Goal: Task Accomplishment & Management: Use online tool/utility

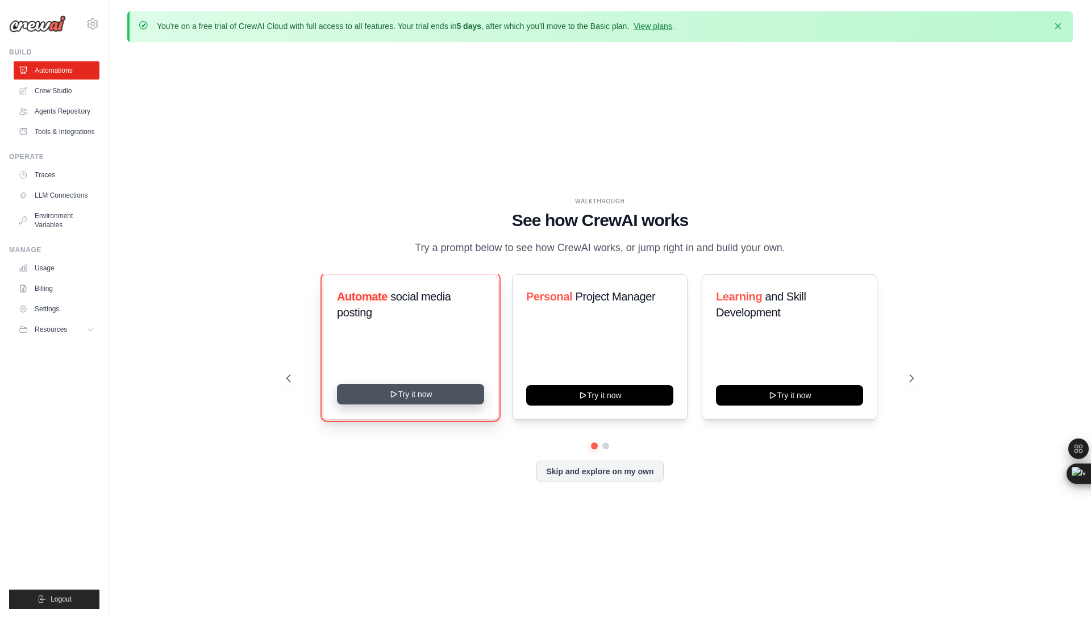
click at [420, 403] on button "Try it now" at bounding box center [410, 394] width 147 height 20
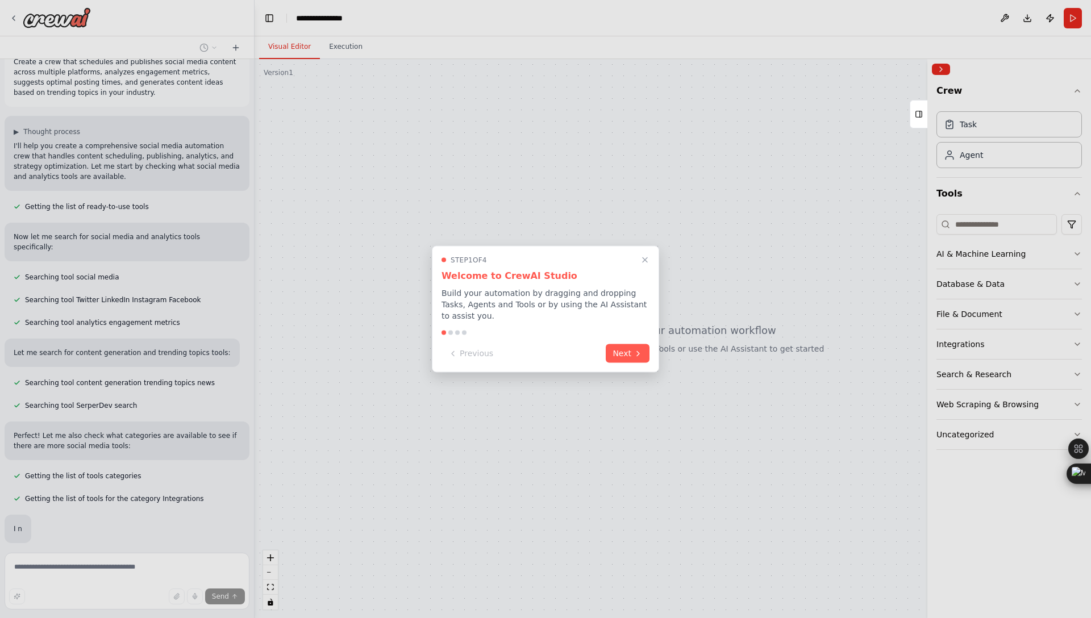
scroll to position [48, 0]
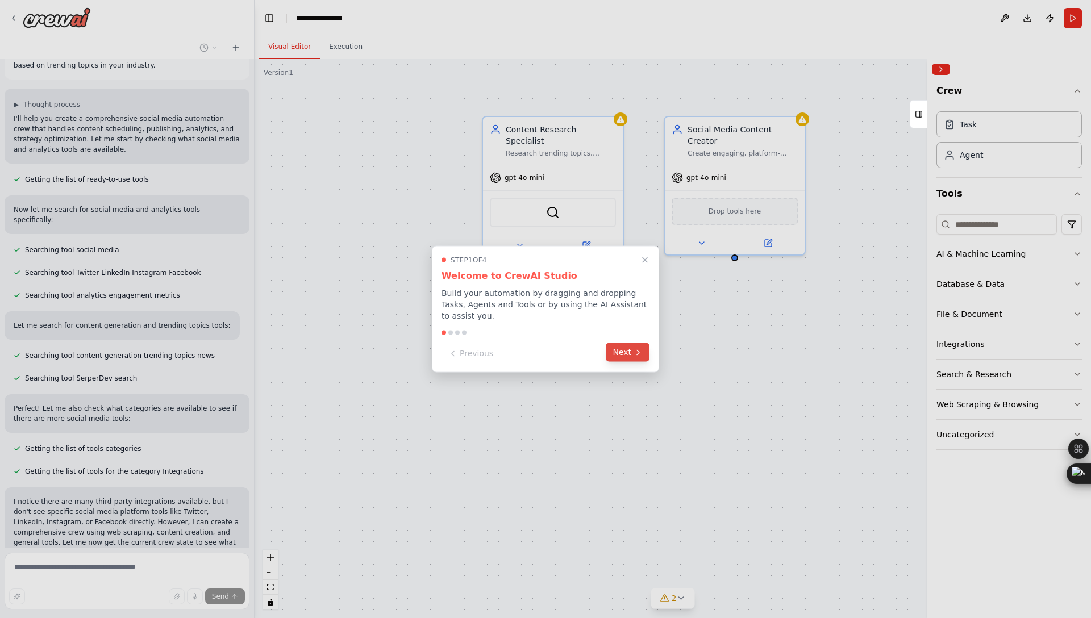
click at [626, 351] on button "Next" at bounding box center [628, 352] width 44 height 19
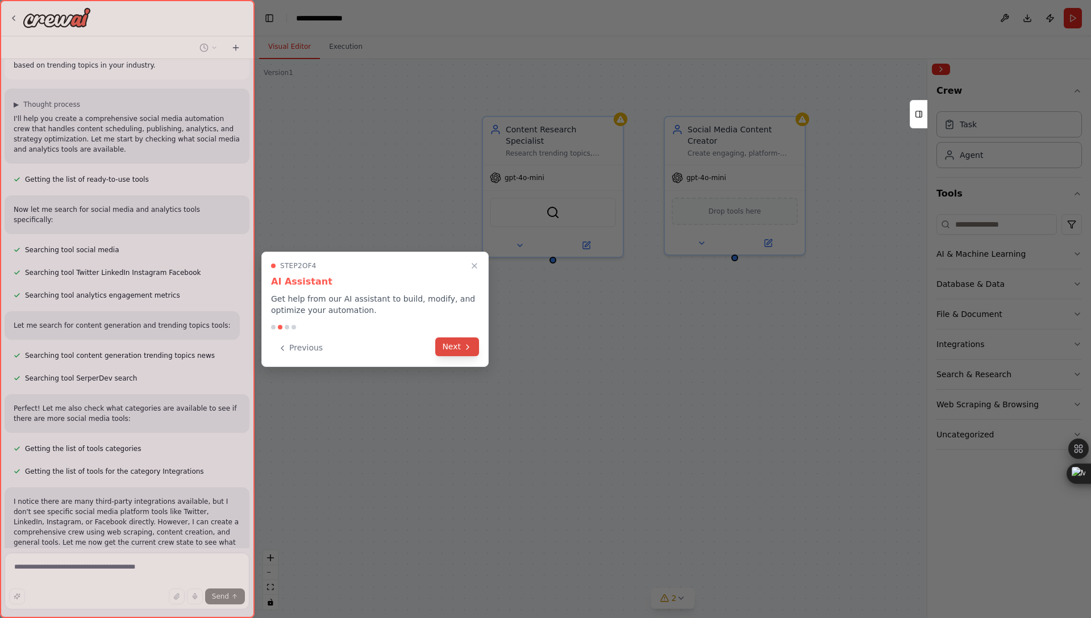
click at [452, 350] on button "Next" at bounding box center [457, 346] width 44 height 19
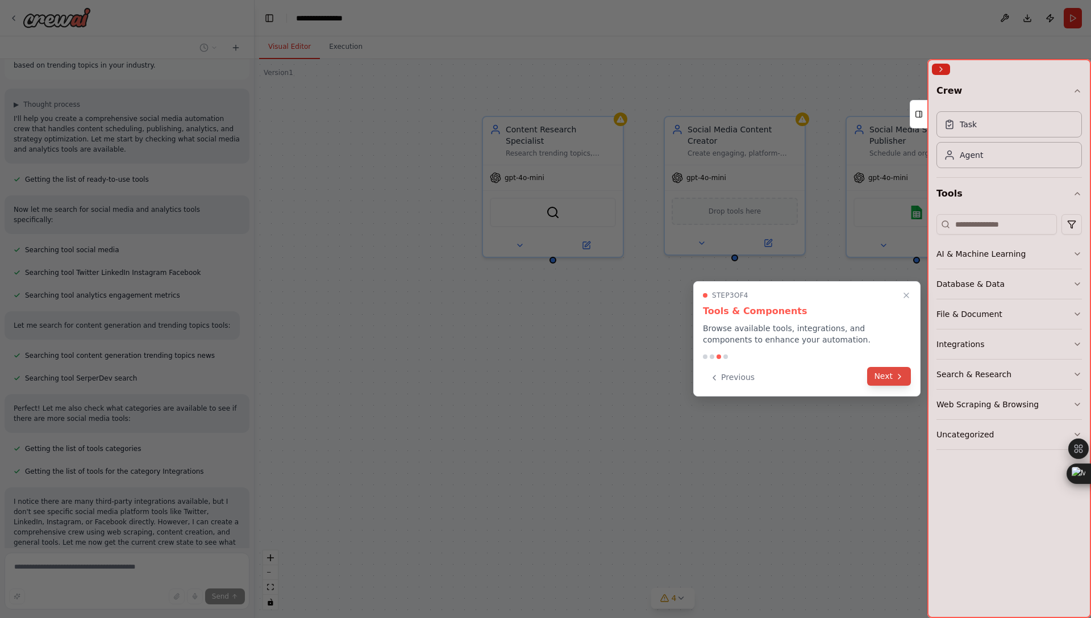
click at [894, 373] on button "Next" at bounding box center [889, 376] width 44 height 19
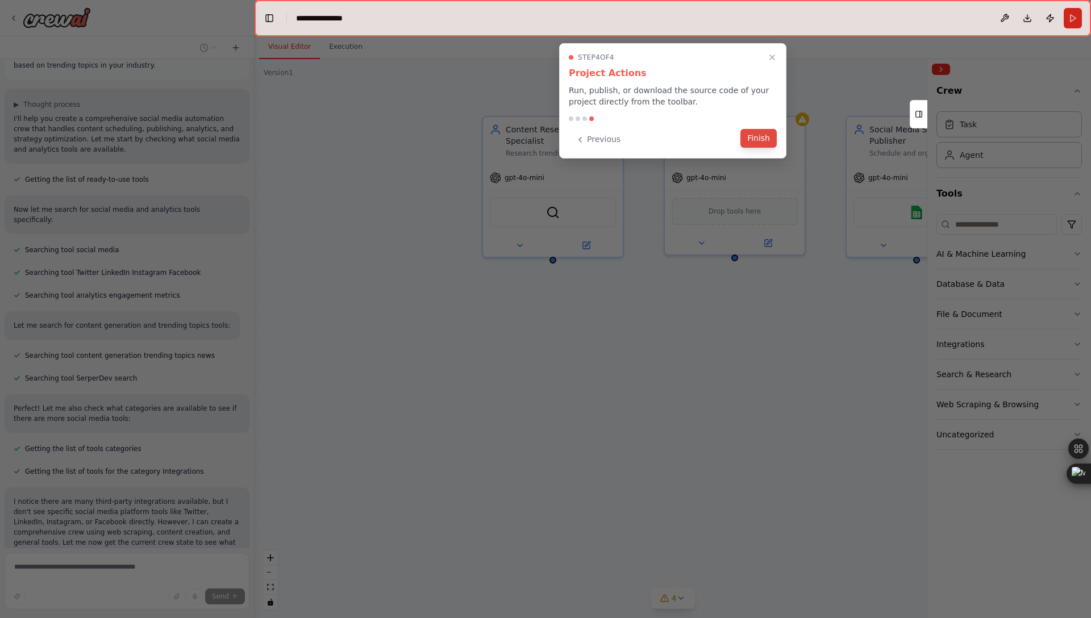
click at [757, 140] on button "Finish" at bounding box center [758, 138] width 36 height 19
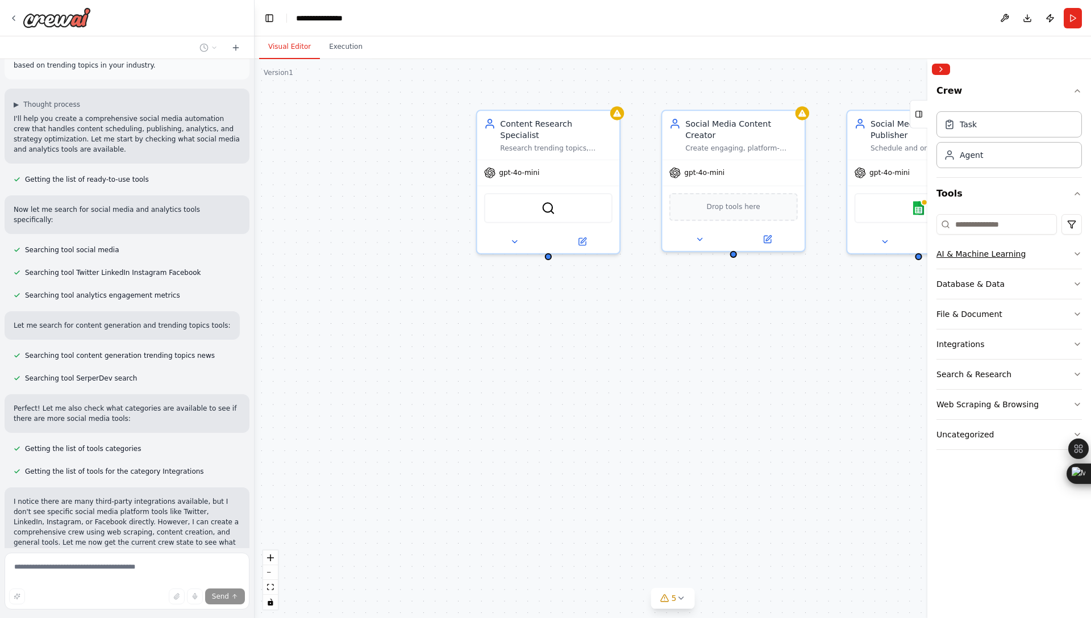
click at [1079, 256] on icon "button" at bounding box center [1076, 253] width 9 height 9
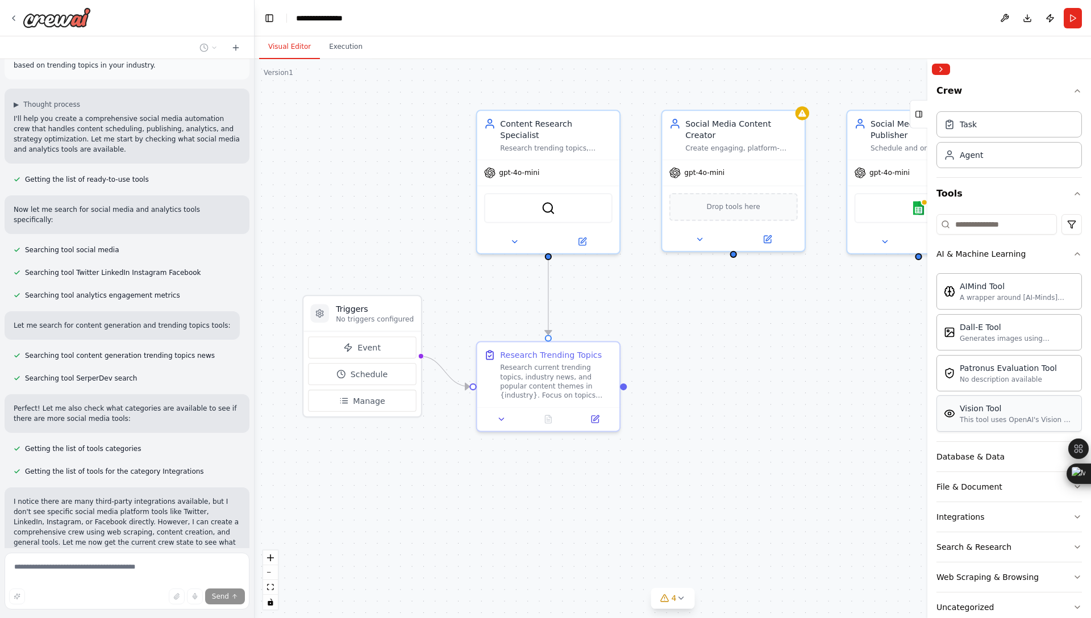
scroll to position [23, 0]
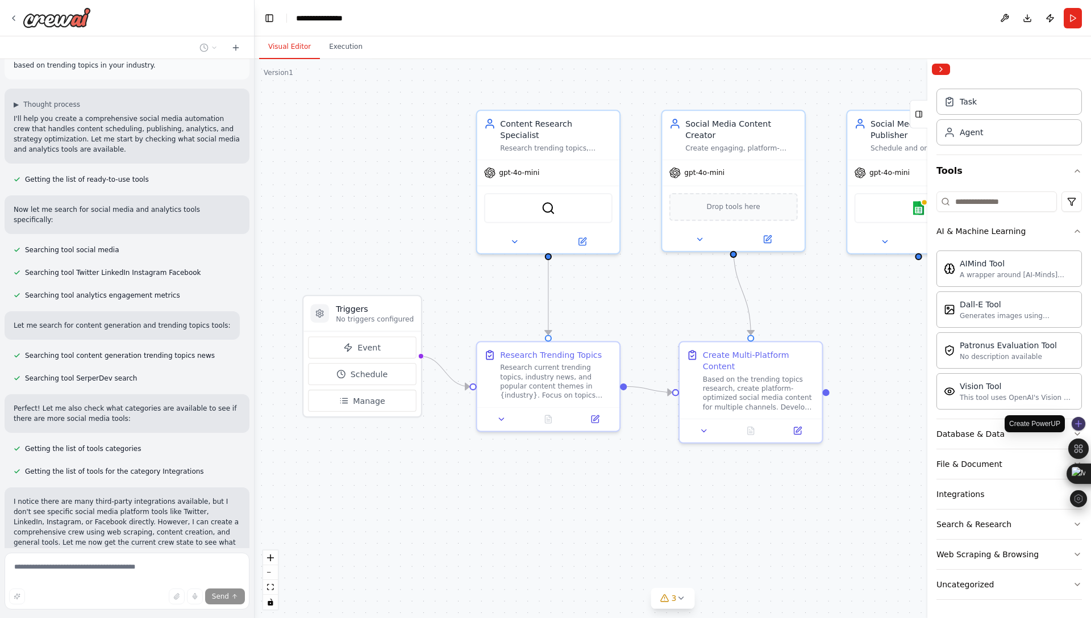
click at [1074, 429] on div at bounding box center [1078, 424] width 14 height 14
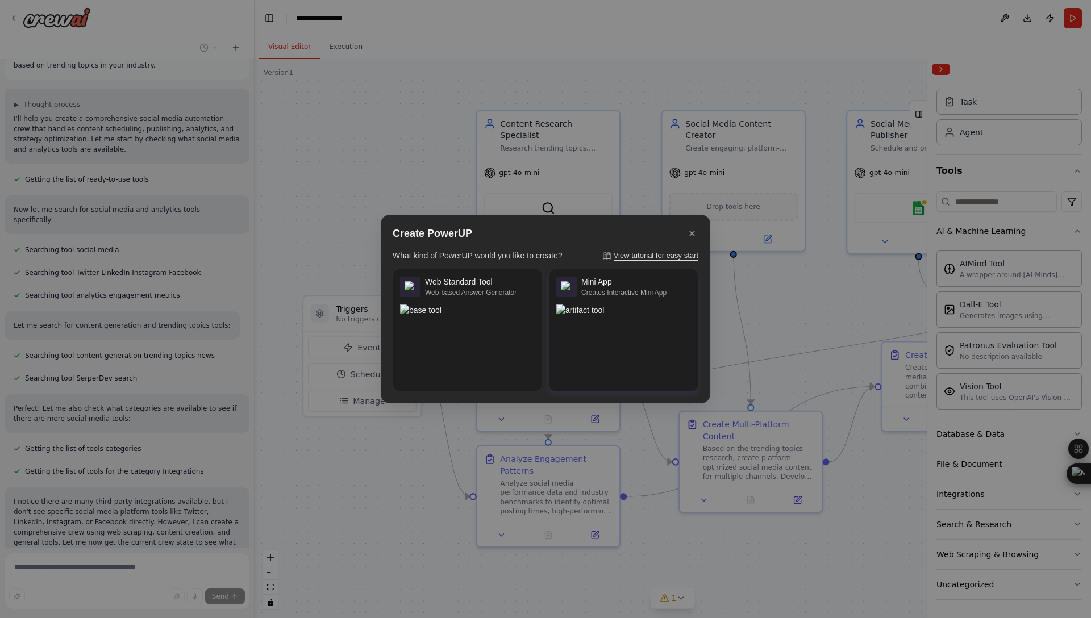
click at [628, 316] on img at bounding box center [623, 310] width 135 height 12
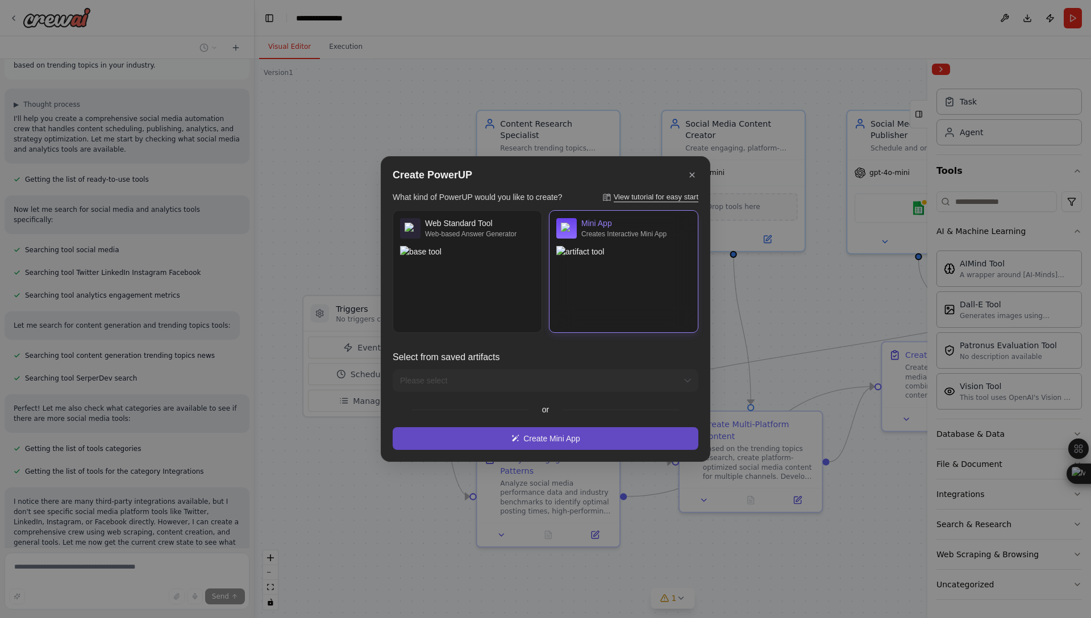
click at [590, 440] on div "Create Mini App" at bounding box center [546, 438] width 306 height 23
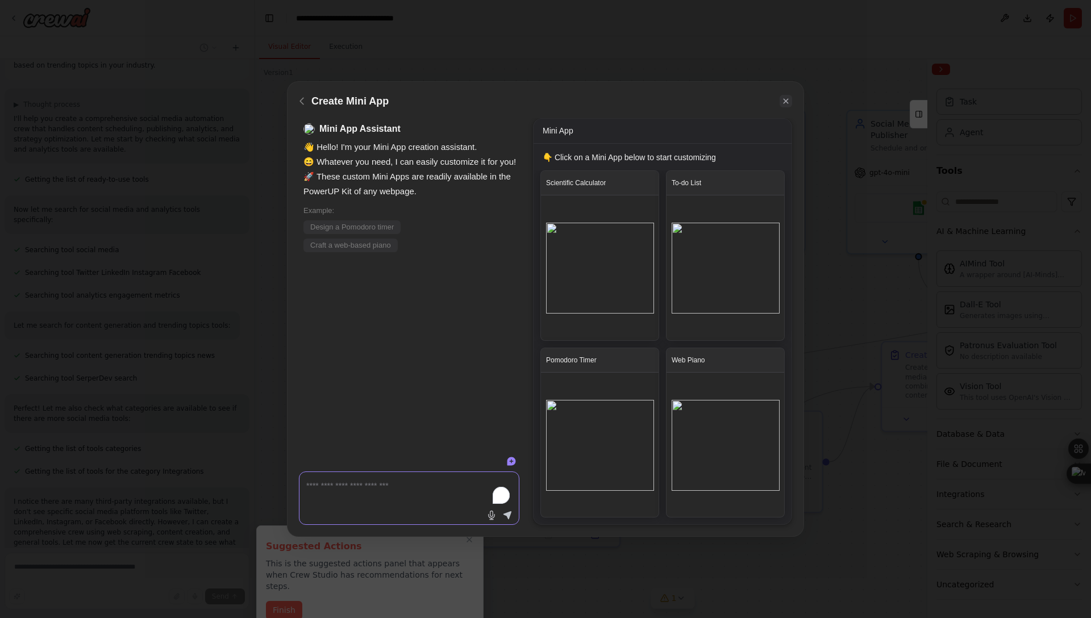
click at [787, 100] on icon at bounding box center [785, 100] width 5 height 5
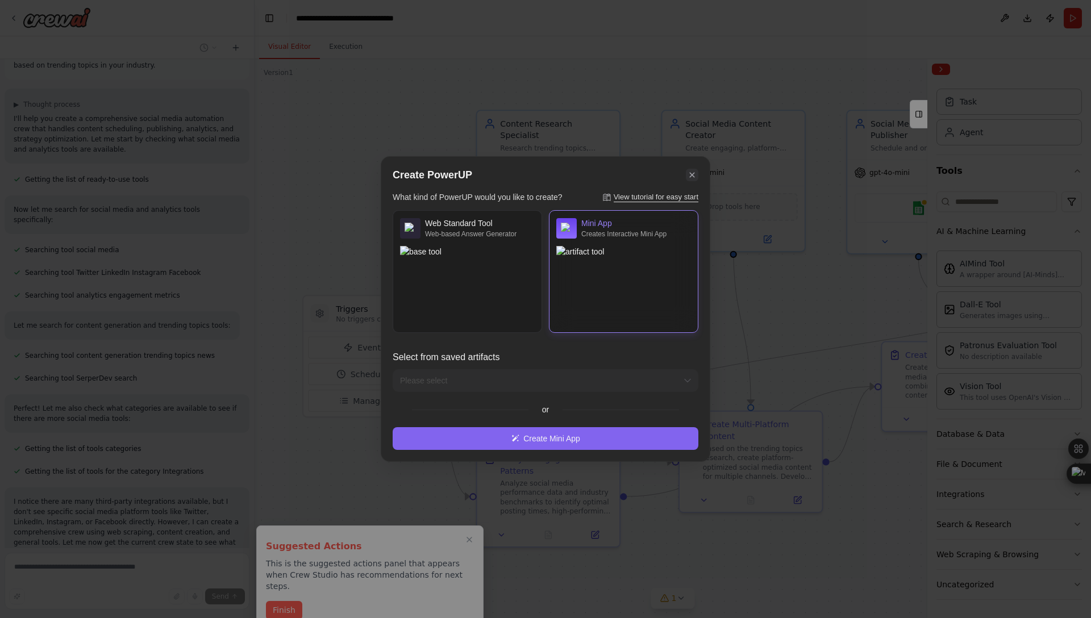
click at [694, 170] on icon at bounding box center [692, 175] width 10 height 10
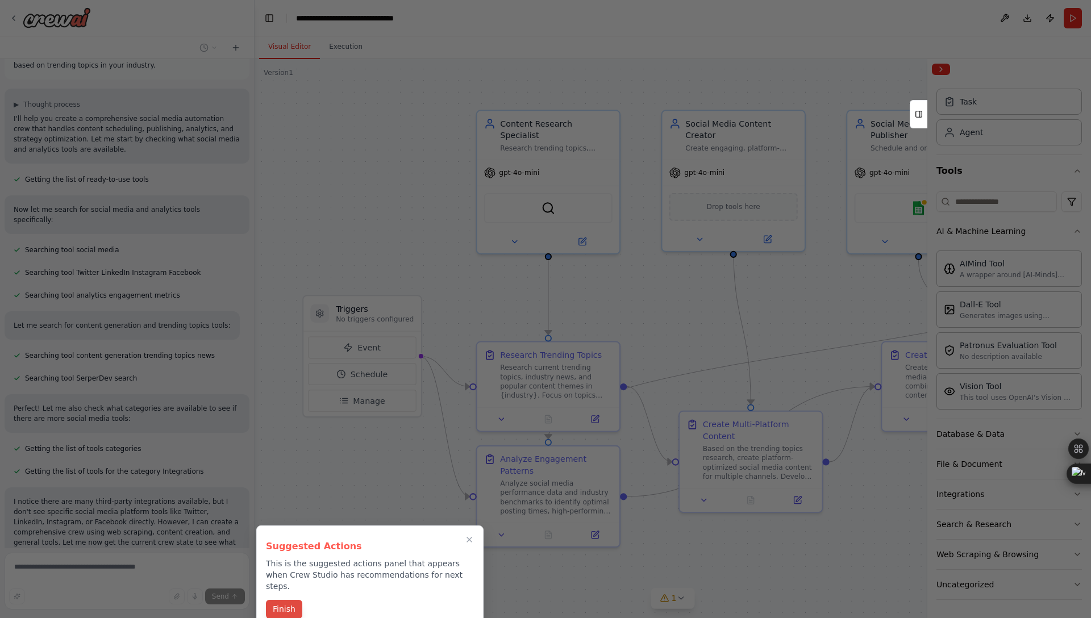
click at [292, 600] on button "Finish" at bounding box center [284, 609] width 36 height 19
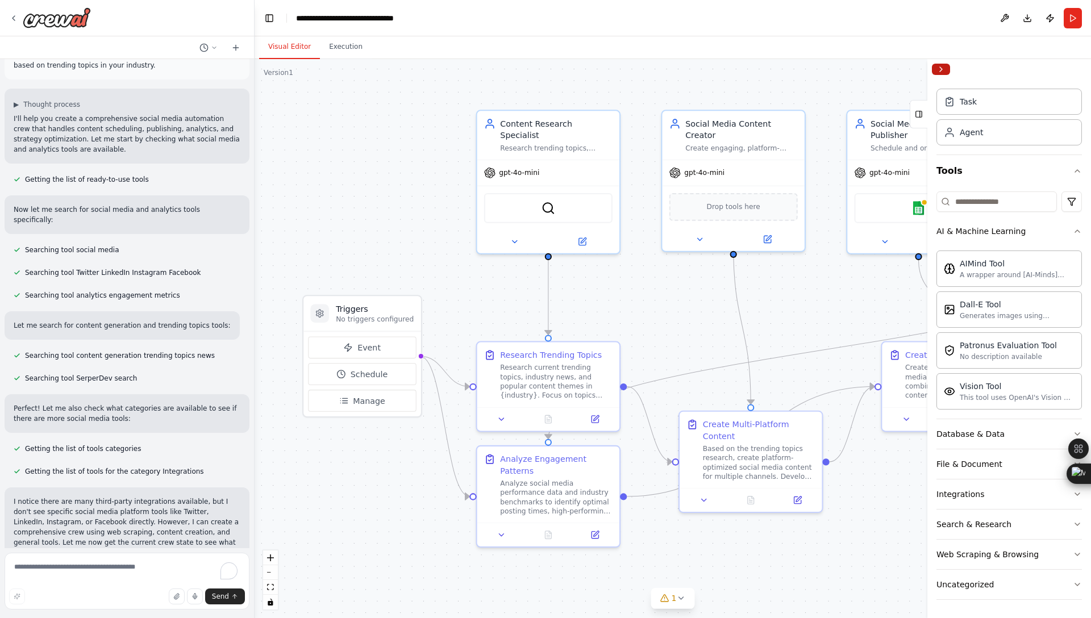
click at [943, 70] on button "Collapse right sidebar" at bounding box center [941, 69] width 18 height 11
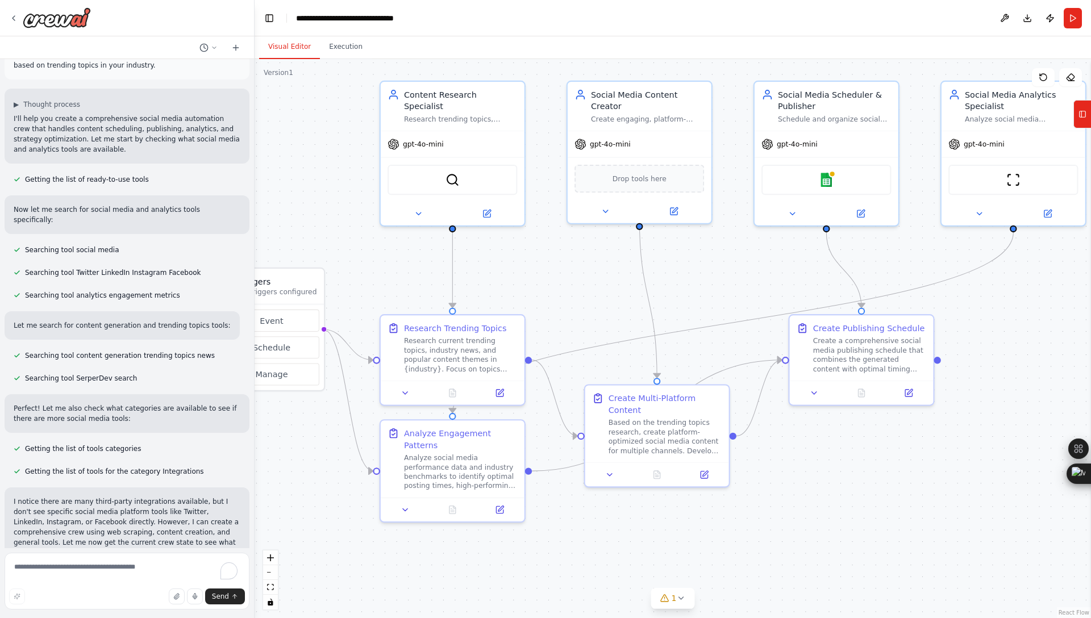
drag, startPoint x: 812, startPoint y: 312, endPoint x: 719, endPoint y: 285, distance: 97.1
click at [719, 285] on div ".deletable-edge-delete-btn { width: 20px; height: 20px; border: 0px solid #ffff…" at bounding box center [672, 338] width 836 height 559
click at [653, 170] on span "Drop tools here" at bounding box center [639, 176] width 54 height 12
click at [604, 204] on icon at bounding box center [604, 208] width 9 height 9
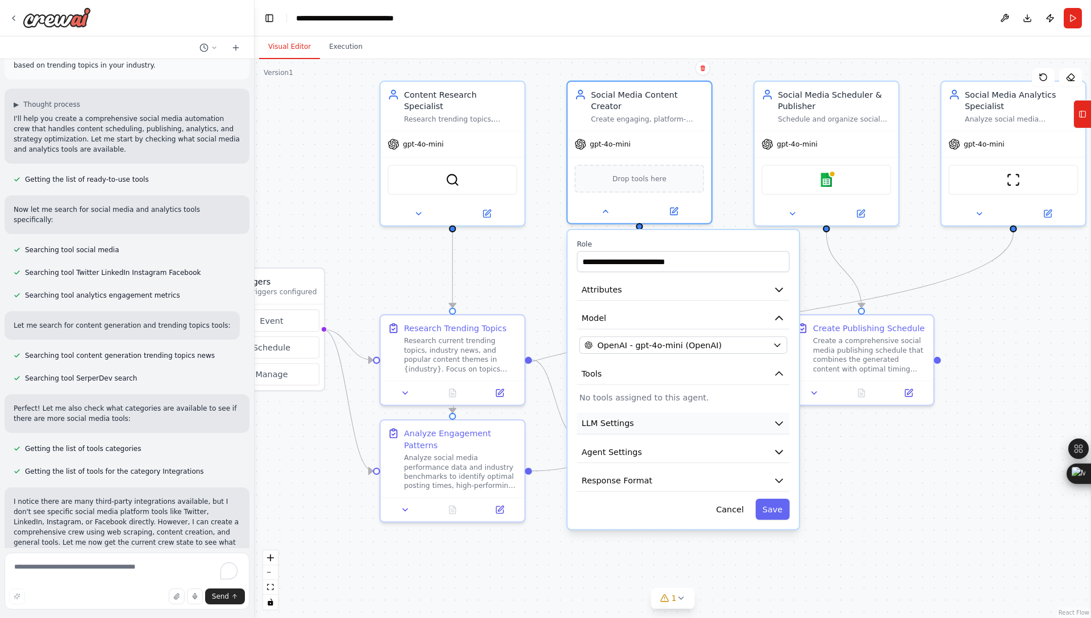
click at [776, 417] on icon "button" at bounding box center [779, 423] width 12 height 12
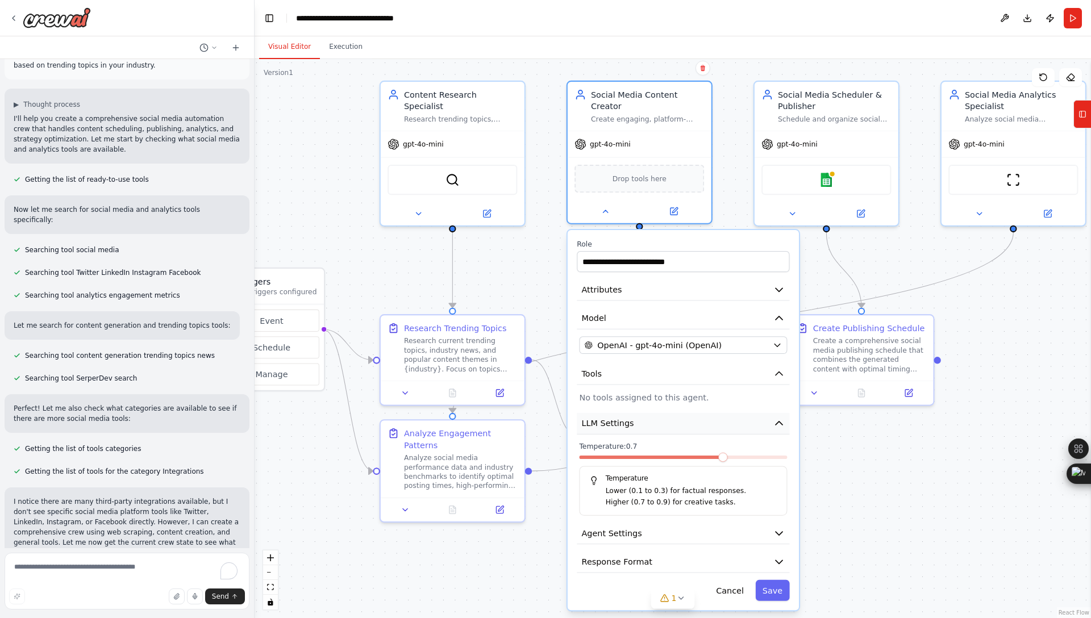
click at [776, 417] on icon "button" at bounding box center [779, 423] width 12 height 12
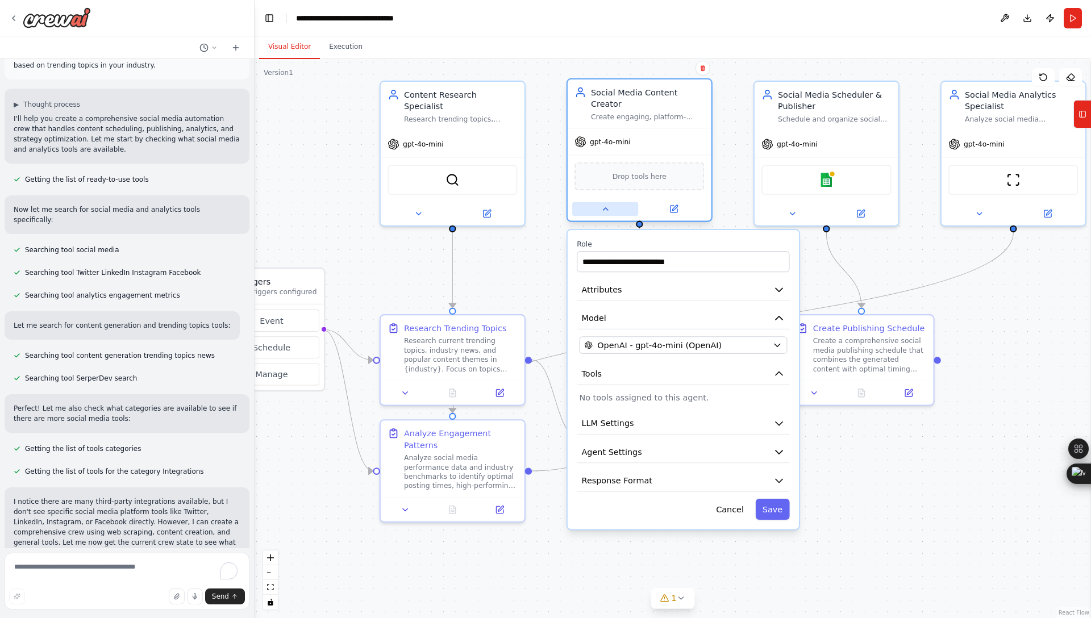
click at [608, 204] on icon at bounding box center [604, 208] width 9 height 9
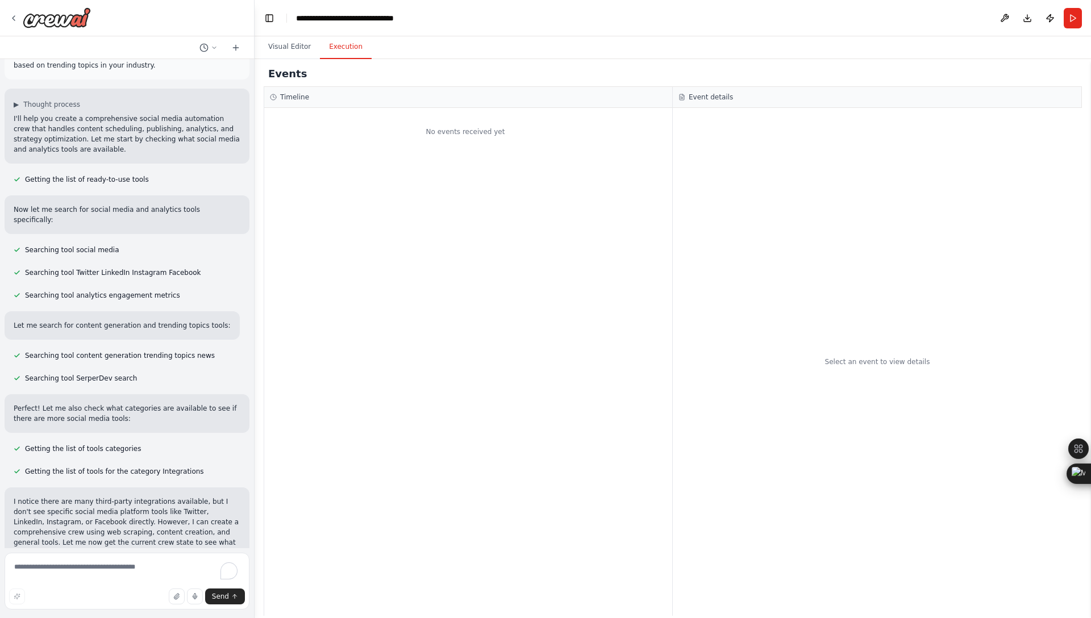
click at [346, 49] on button "Execution" at bounding box center [346, 47] width 52 height 24
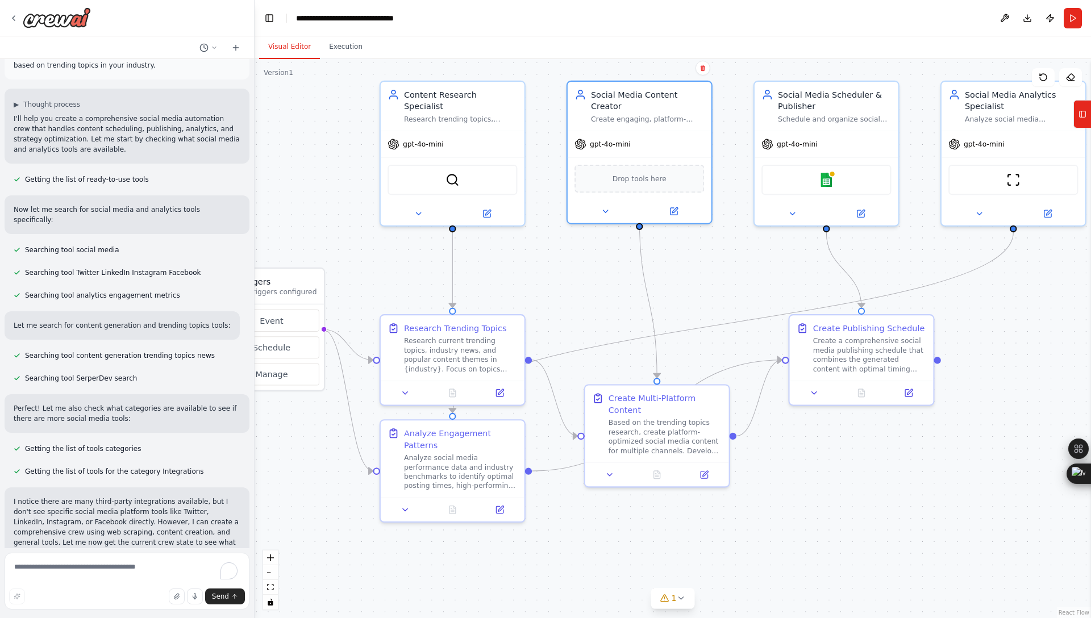
click at [290, 45] on button "Visual Editor" at bounding box center [289, 47] width 61 height 24
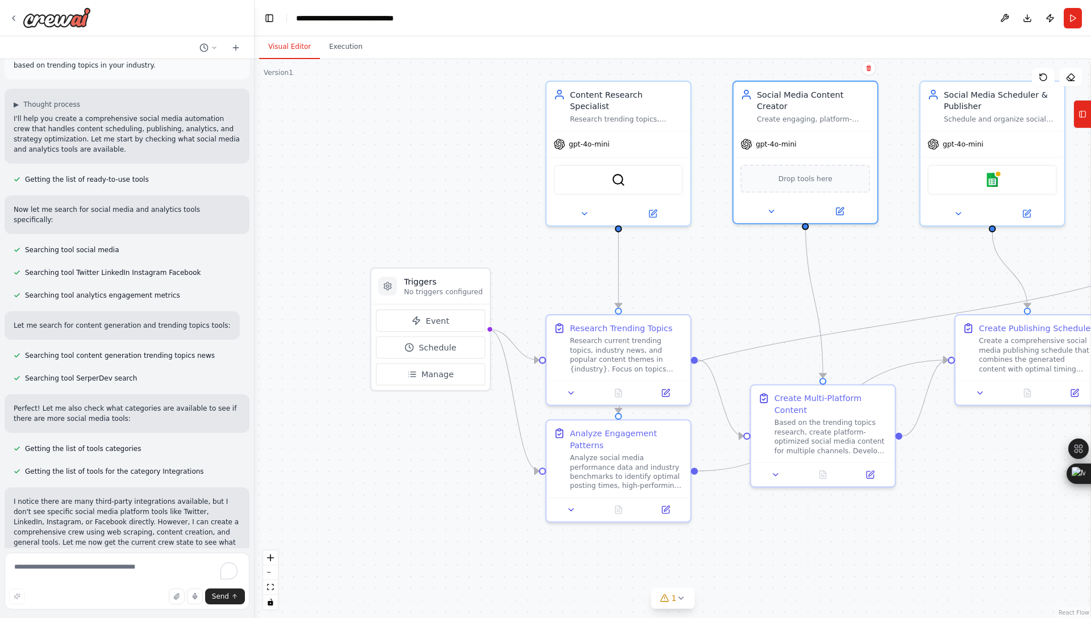
drag, startPoint x: 324, startPoint y: 186, endPoint x: 490, endPoint y: 186, distance: 165.9
click at [490, 186] on div ".deletable-edge-delete-btn { width: 20px; height: 20px; border: 0px solid #ffff…" at bounding box center [672, 338] width 836 height 559
click at [433, 324] on span "Event" at bounding box center [436, 321] width 23 height 12
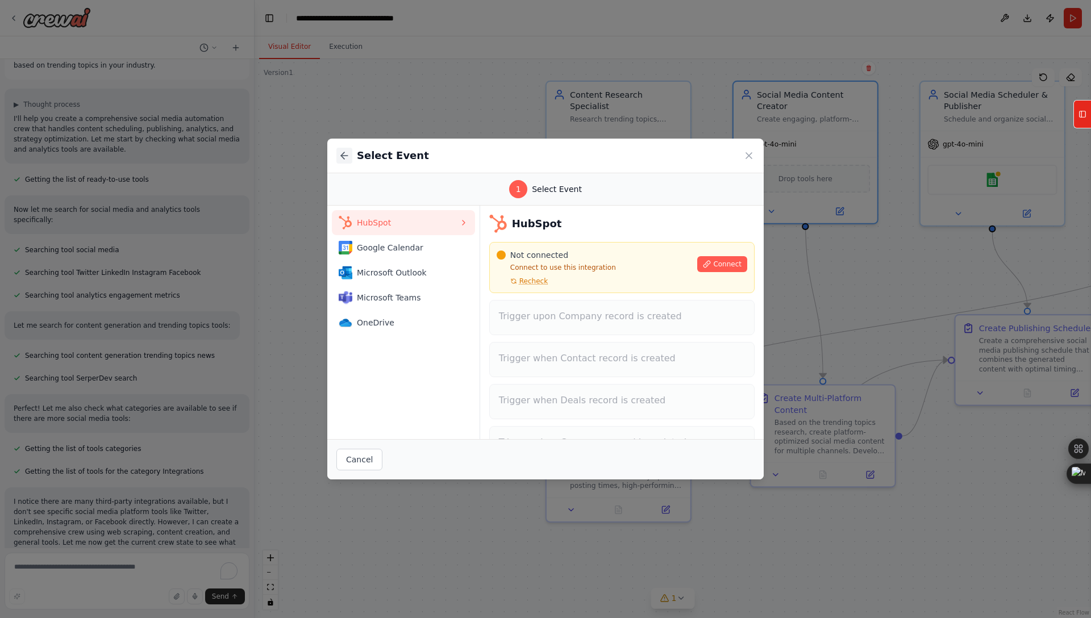
click at [343, 156] on icon at bounding box center [344, 156] width 7 height 0
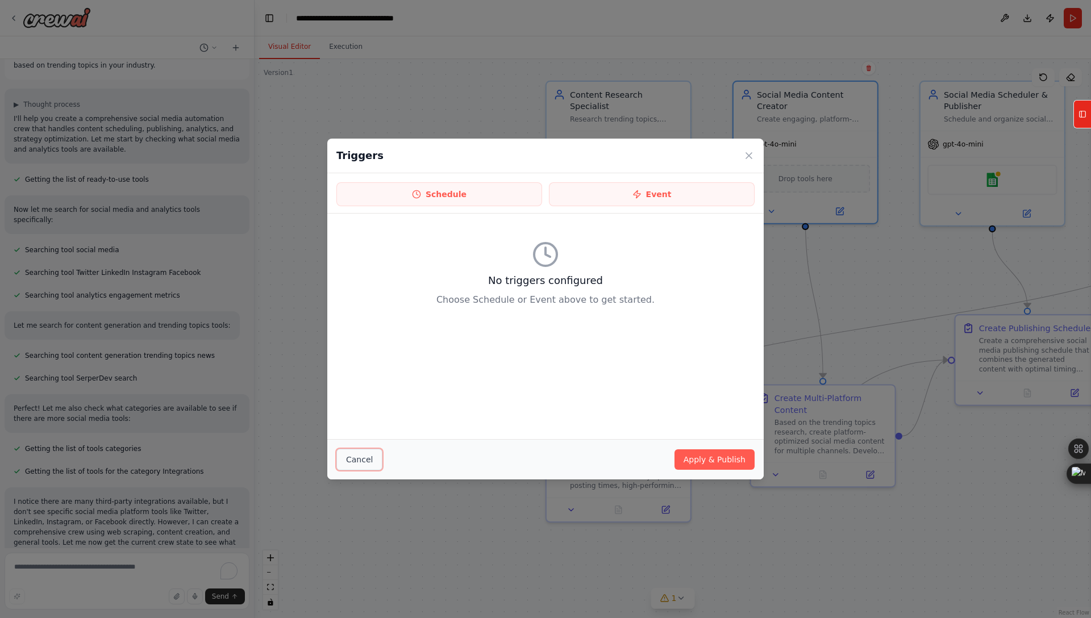
click at [366, 455] on button "Cancel" at bounding box center [359, 460] width 46 height 22
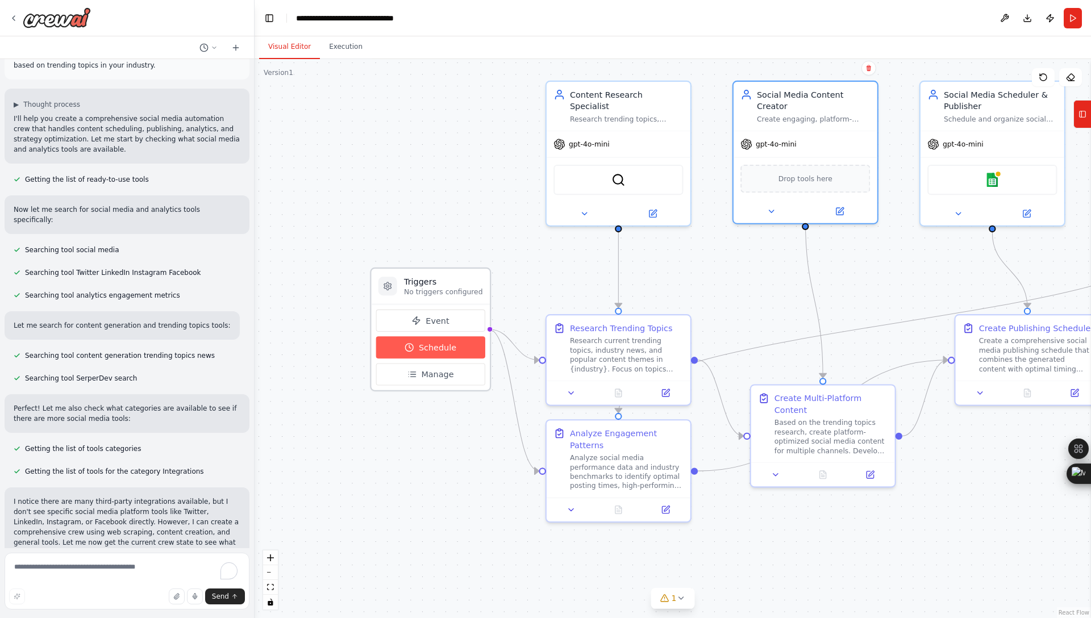
click at [436, 349] on span "Schedule" at bounding box center [437, 347] width 37 height 12
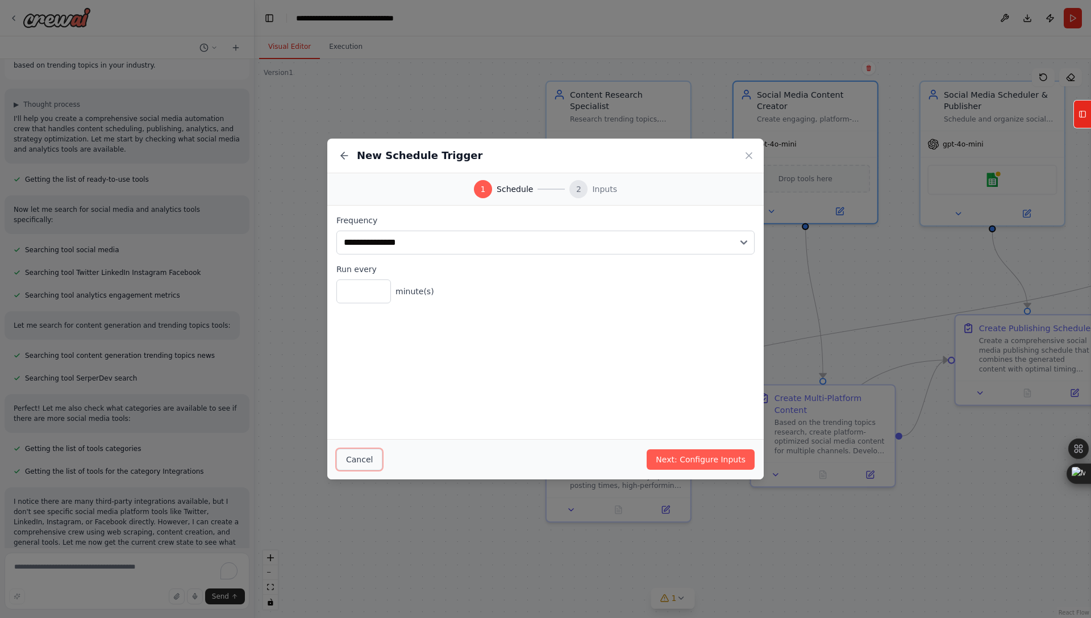
click at [354, 459] on button "Cancel" at bounding box center [359, 460] width 46 height 22
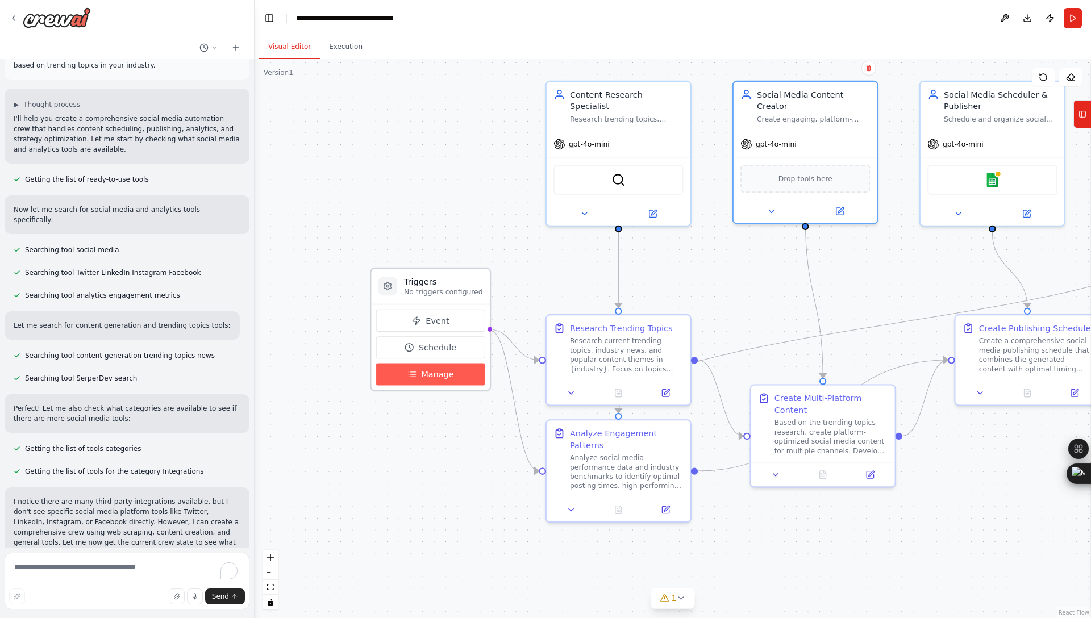
click at [429, 375] on span "Manage" at bounding box center [437, 375] width 32 height 12
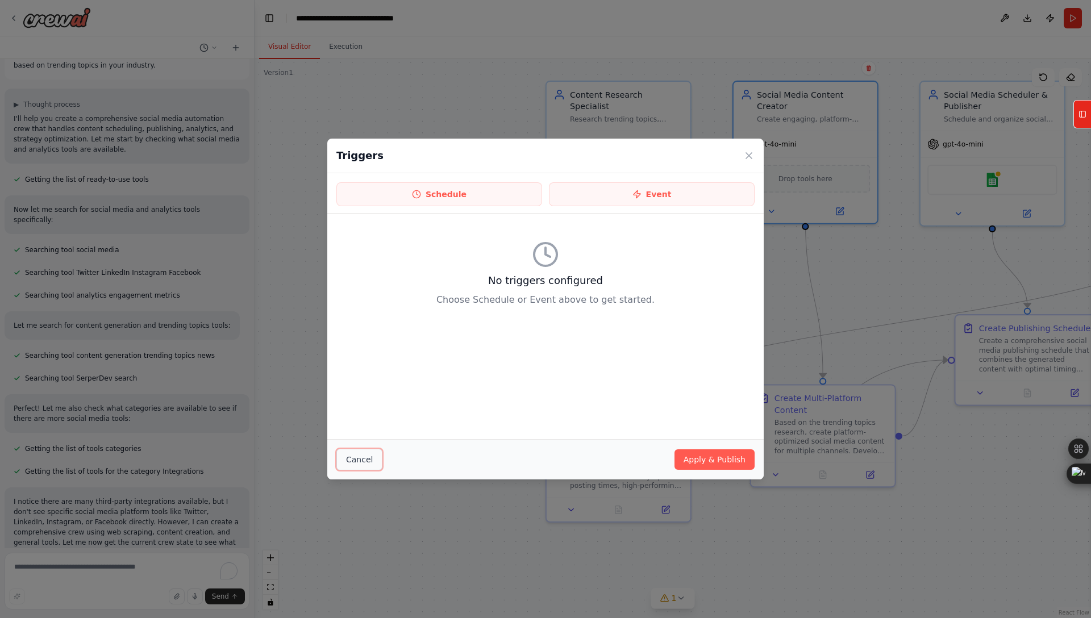
click at [365, 463] on button "Cancel" at bounding box center [359, 460] width 46 height 22
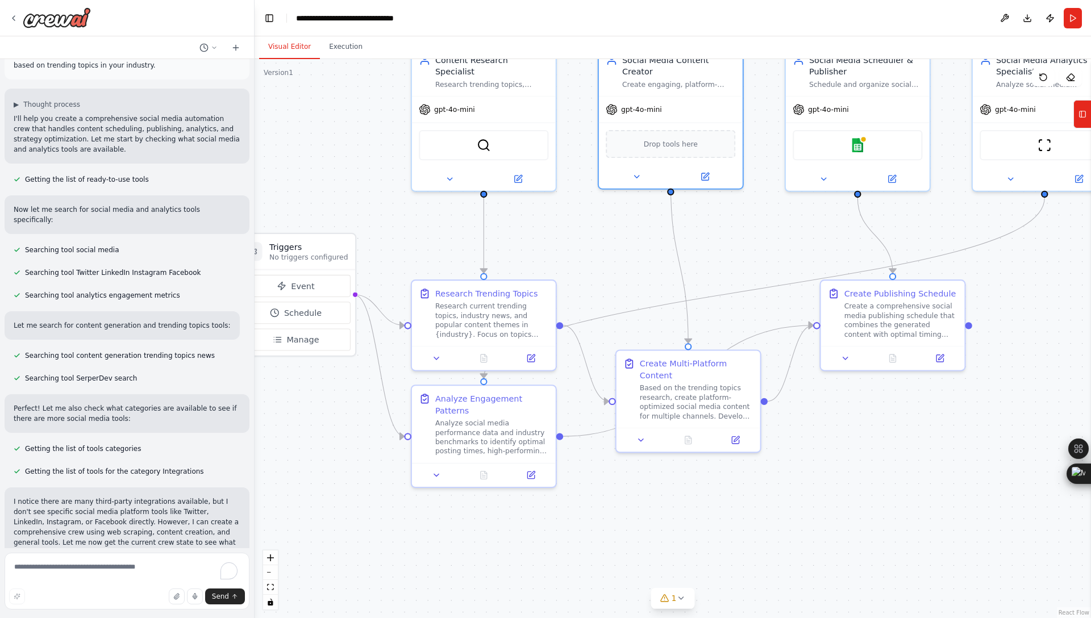
drag, startPoint x: 477, startPoint y: 216, endPoint x: 343, endPoint y: 182, distance: 139.0
click at [343, 182] on div ".deletable-edge-delete-btn { width: 20px; height: 20px; border: 0px solid #ffff…" at bounding box center [672, 338] width 836 height 559
click at [1006, 15] on button at bounding box center [1004, 18] width 18 height 20
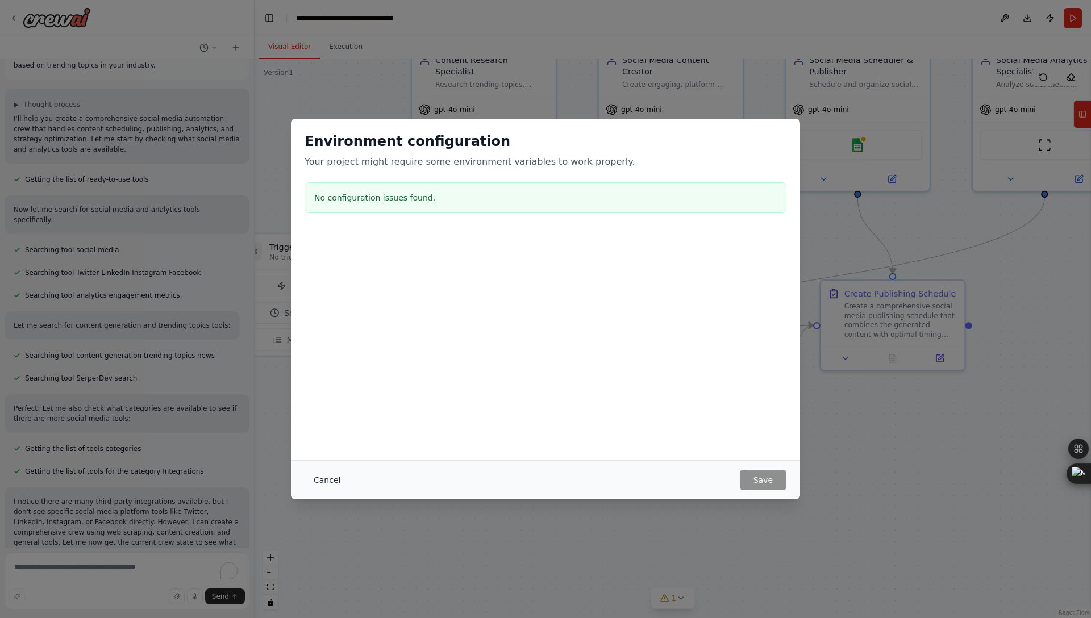
click at [325, 474] on button "Cancel" at bounding box center [326, 480] width 45 height 20
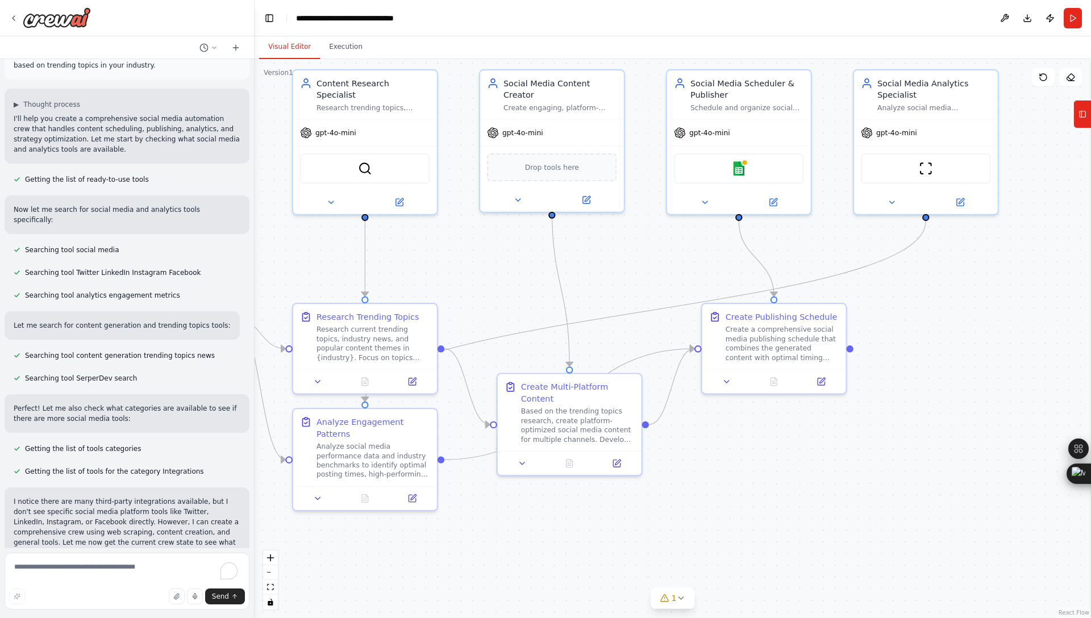
drag, startPoint x: 388, startPoint y: 226, endPoint x: 269, endPoint y: 249, distance: 121.0
click at [269, 249] on div ".deletable-edge-delete-btn { width: 20px; height: 20px; border: 0px solid #ffff…" at bounding box center [672, 338] width 836 height 559
click at [379, 88] on div "Content Research Specialist Research trending topics, industry news, and conten…" at bounding box center [372, 92] width 113 height 35
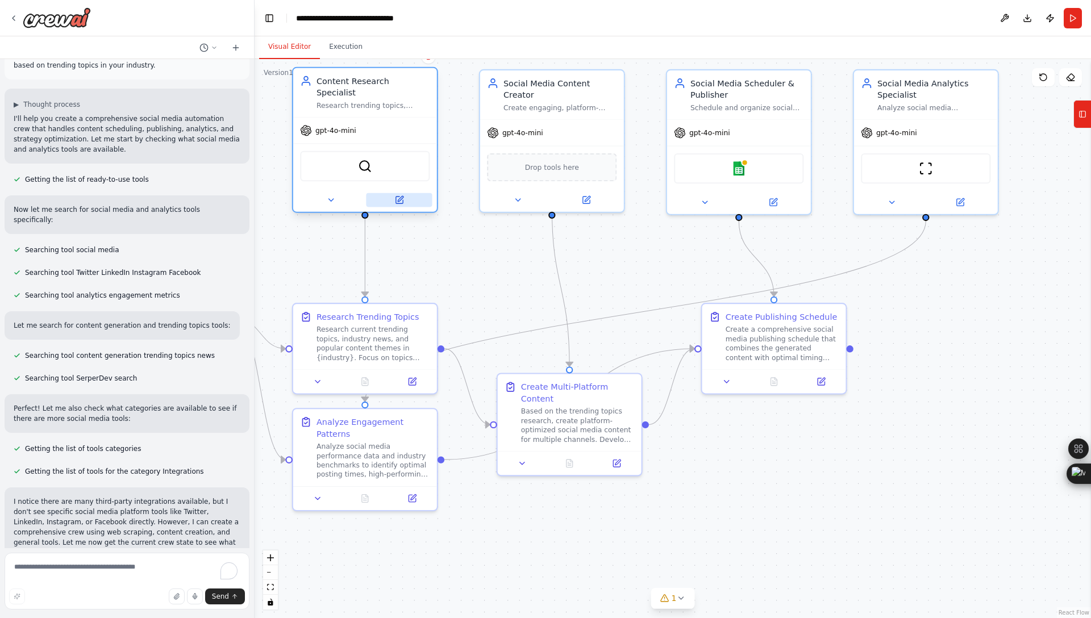
click at [400, 197] on icon at bounding box center [398, 200] width 7 height 7
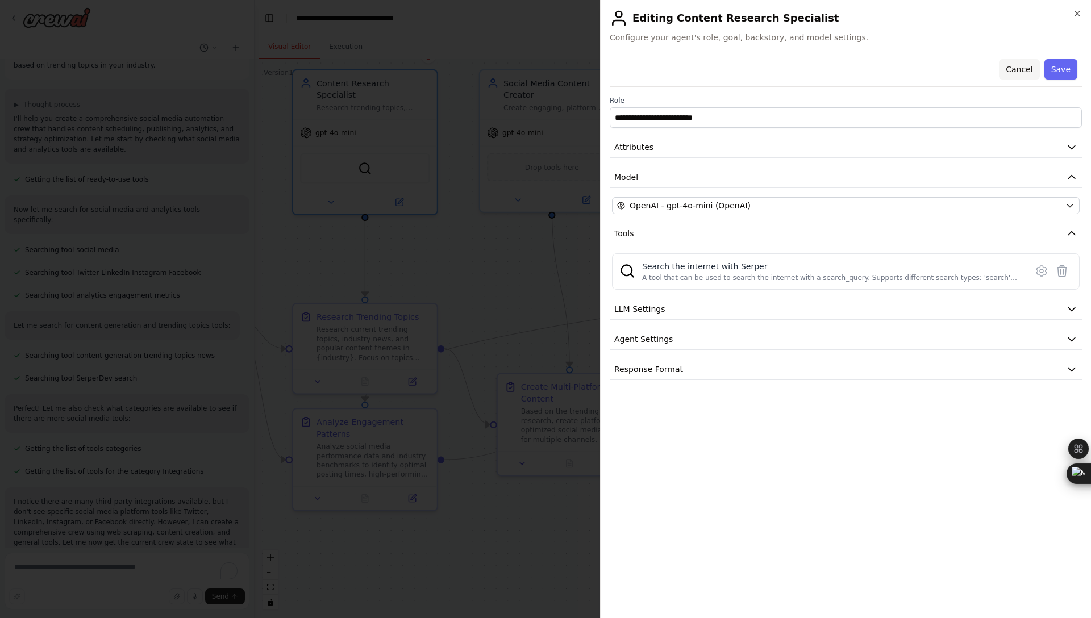
click at [1024, 66] on button "Cancel" at bounding box center [1019, 69] width 40 height 20
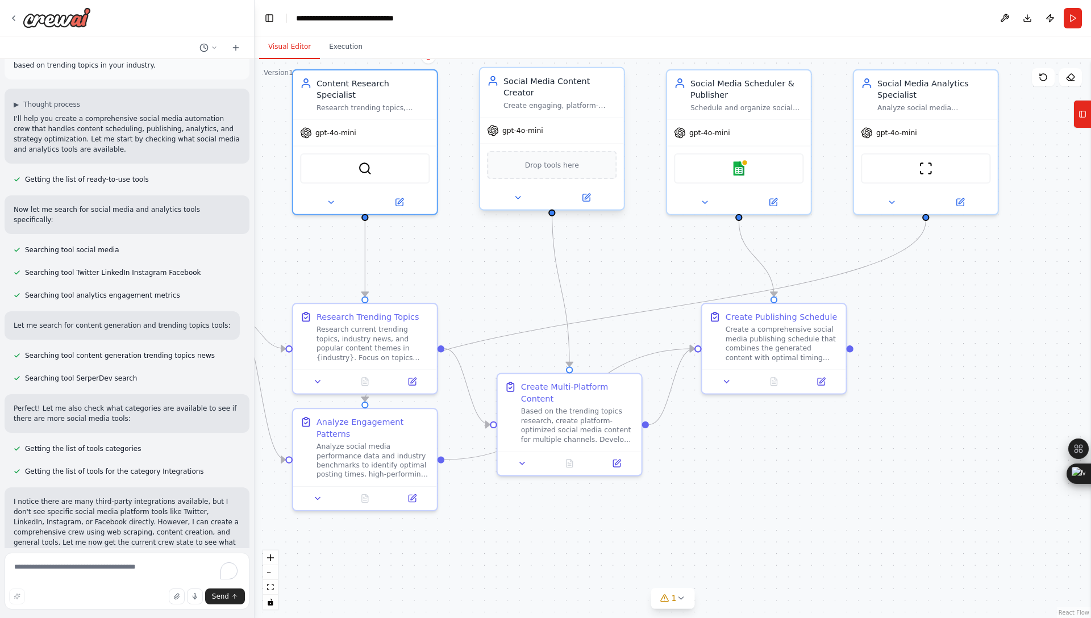
click at [596, 101] on div "Create engaging, platform-optimized social media content for {industry} includi…" at bounding box center [559, 105] width 113 height 9
click at [554, 101] on div "Create engaging, platform-optimized social media content for {industry} includi…" at bounding box center [559, 105] width 113 height 9
click at [588, 194] on icon at bounding box center [585, 197] width 7 height 7
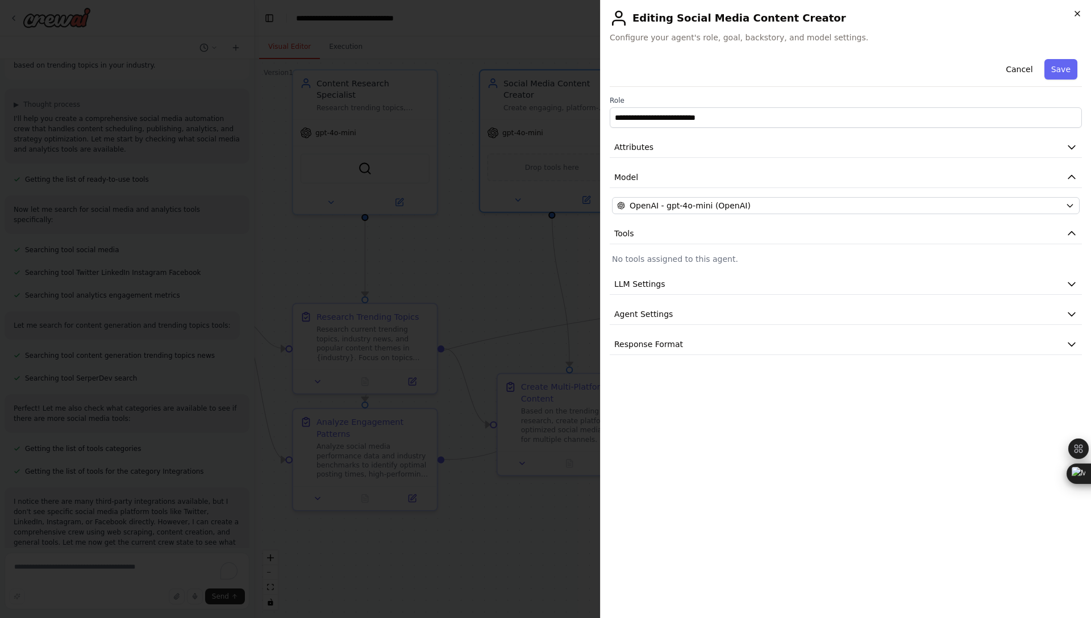
click at [1079, 11] on icon "button" at bounding box center [1077, 13] width 5 height 5
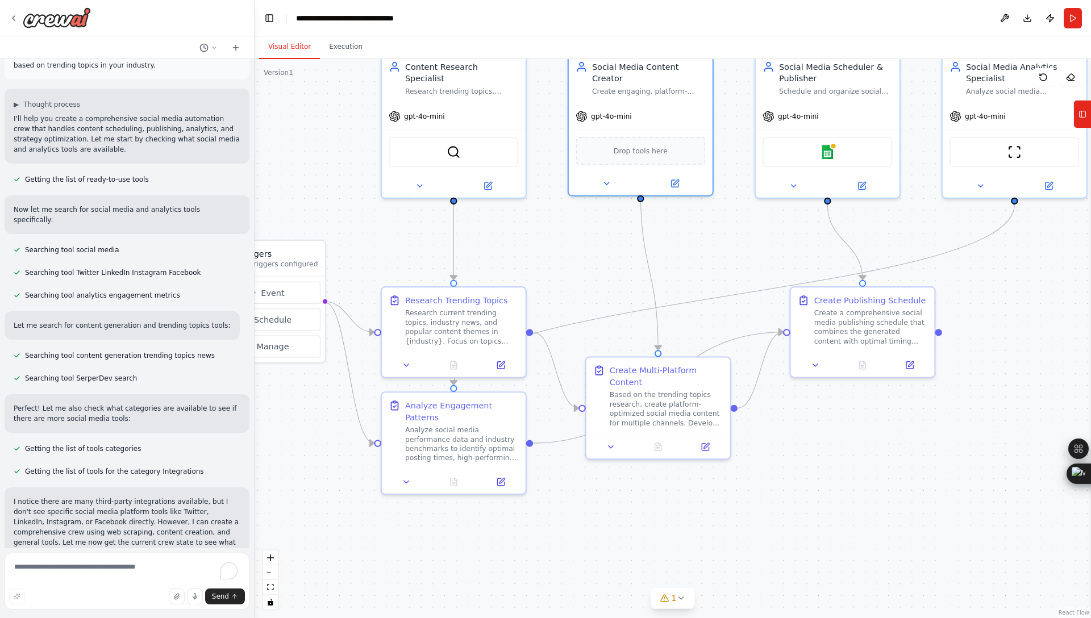
drag, startPoint x: 1000, startPoint y: 331, endPoint x: 1089, endPoint y: 315, distance: 90.1
click at [1089, 315] on div "Create a crew that schedules and publishes social media content across multiple…" at bounding box center [545, 309] width 1091 height 618
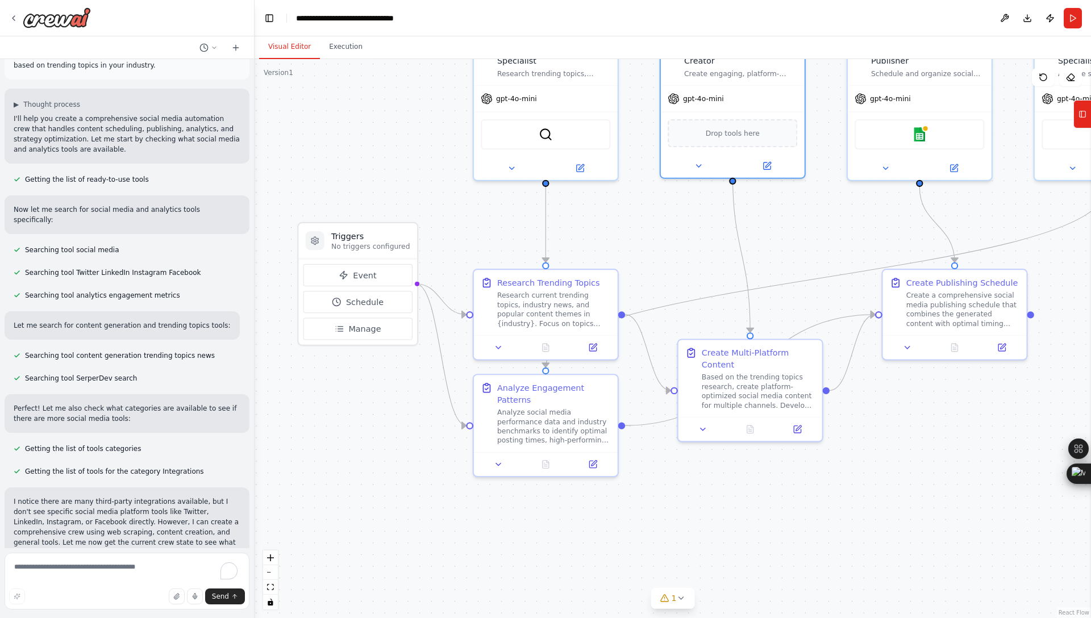
drag, startPoint x: 883, startPoint y: 496, endPoint x: 975, endPoint y: 479, distance: 93.7
click at [975, 479] on div ".deletable-edge-delete-btn { width: 20px; height: 20px; border: 0px solid #ffff…" at bounding box center [672, 338] width 836 height 559
click at [678, 600] on icon at bounding box center [680, 598] width 9 height 9
click at [799, 548] on icon at bounding box center [803, 546] width 9 height 9
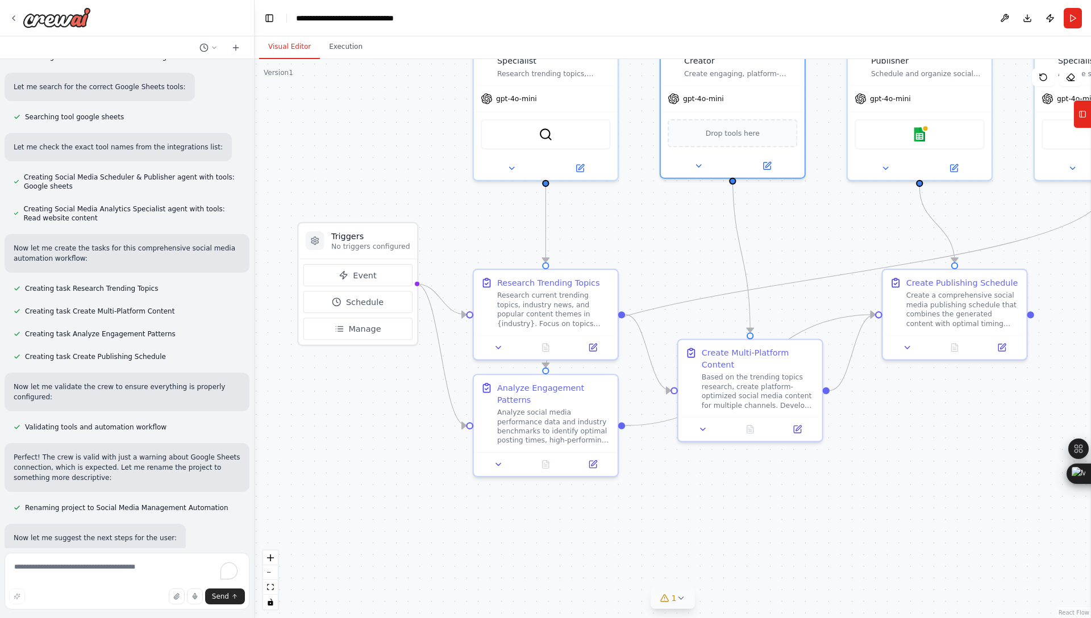
scroll to position [717, 0]
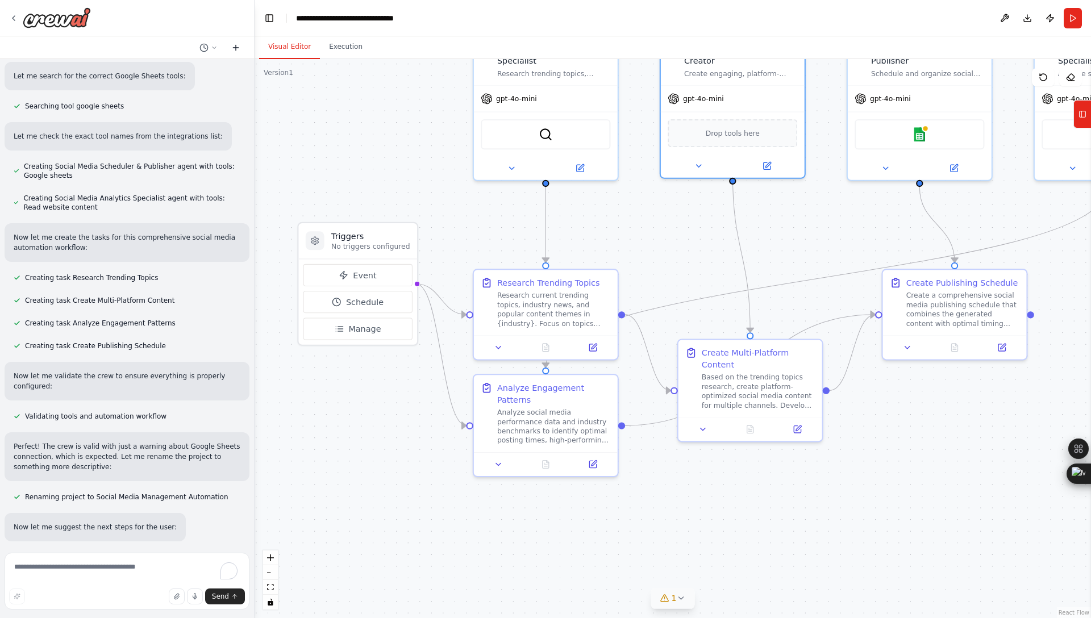
click at [237, 46] on icon at bounding box center [235, 47] width 9 height 9
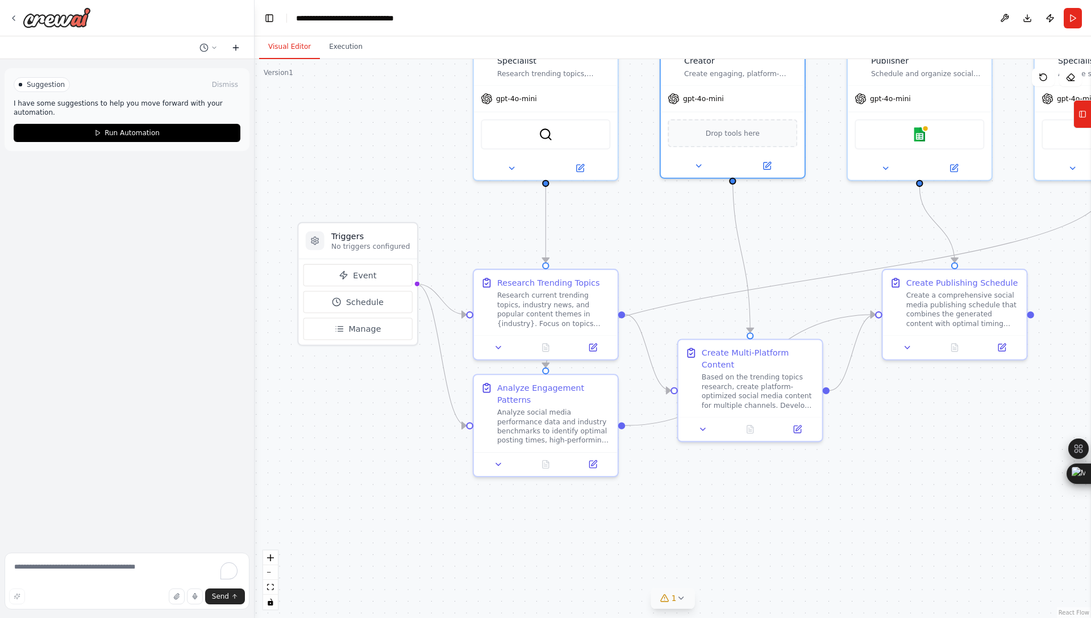
scroll to position [0, 0]
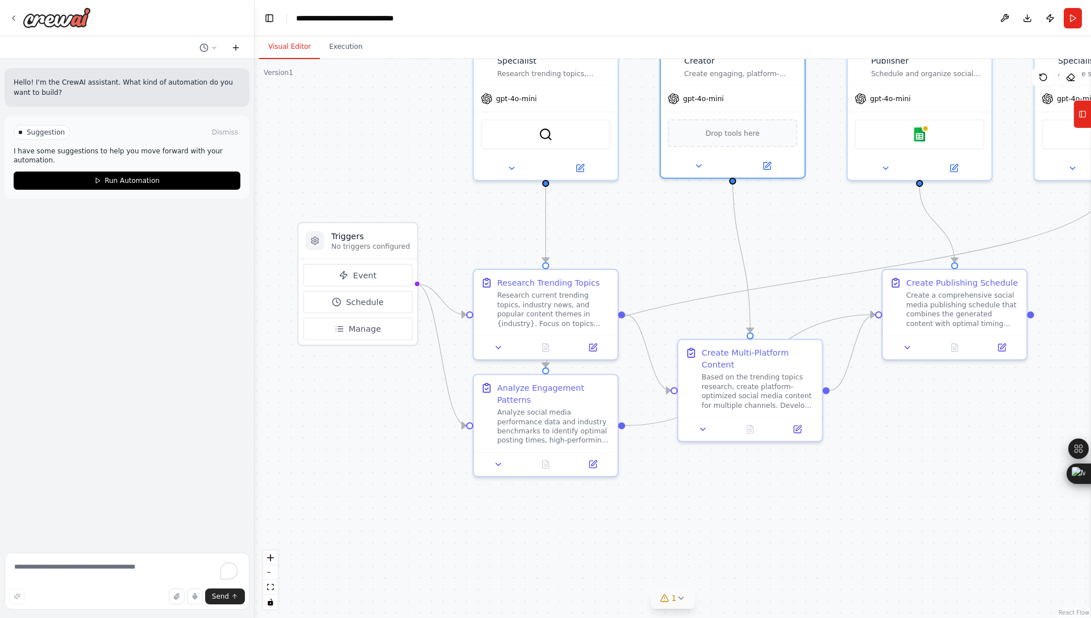
click at [237, 46] on icon at bounding box center [235, 47] width 9 height 9
click at [11, 19] on icon at bounding box center [13, 18] width 9 height 9
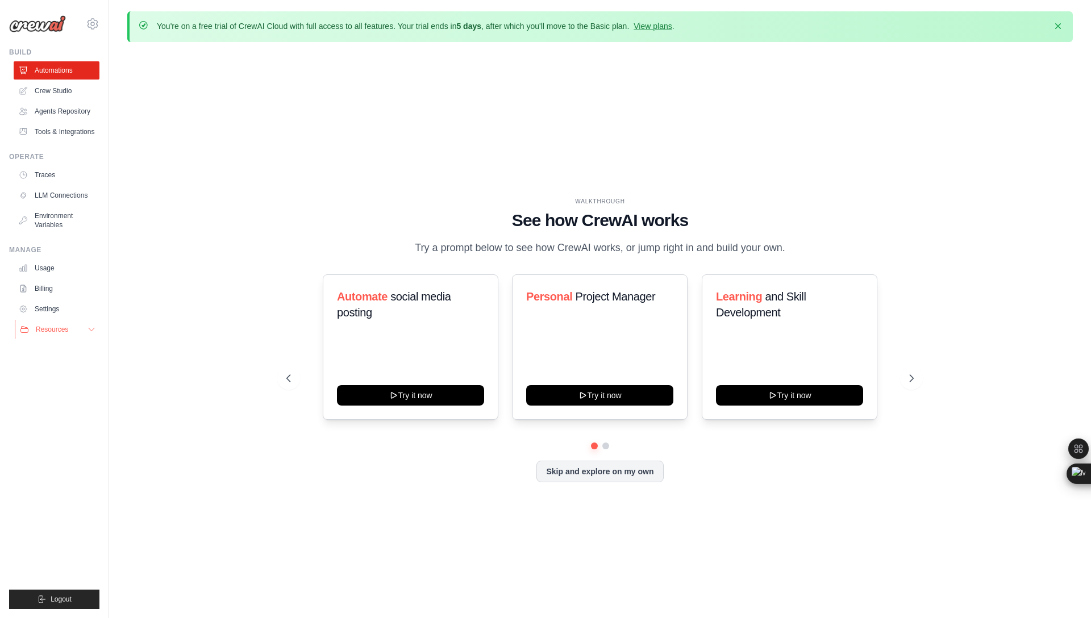
click at [90, 334] on icon at bounding box center [91, 329] width 9 height 9
click at [71, 406] on link "Video Tutorials" at bounding box center [61, 403] width 79 height 16
click at [58, 202] on link "LLM Connections" at bounding box center [58, 195] width 86 height 18
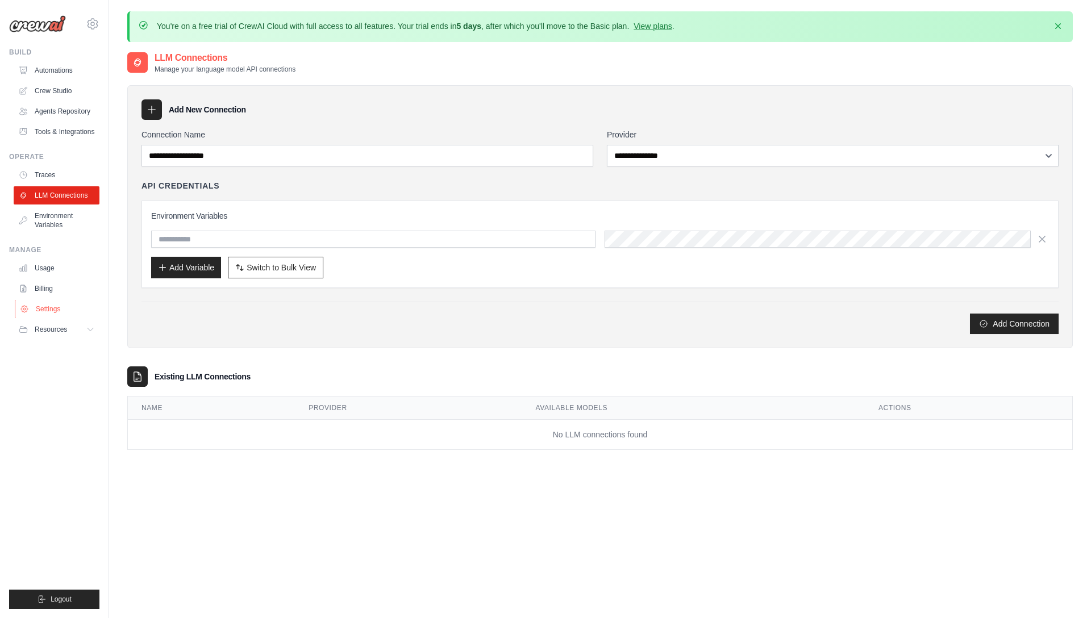
click at [48, 317] on link "Settings" at bounding box center [58, 309] width 86 height 18
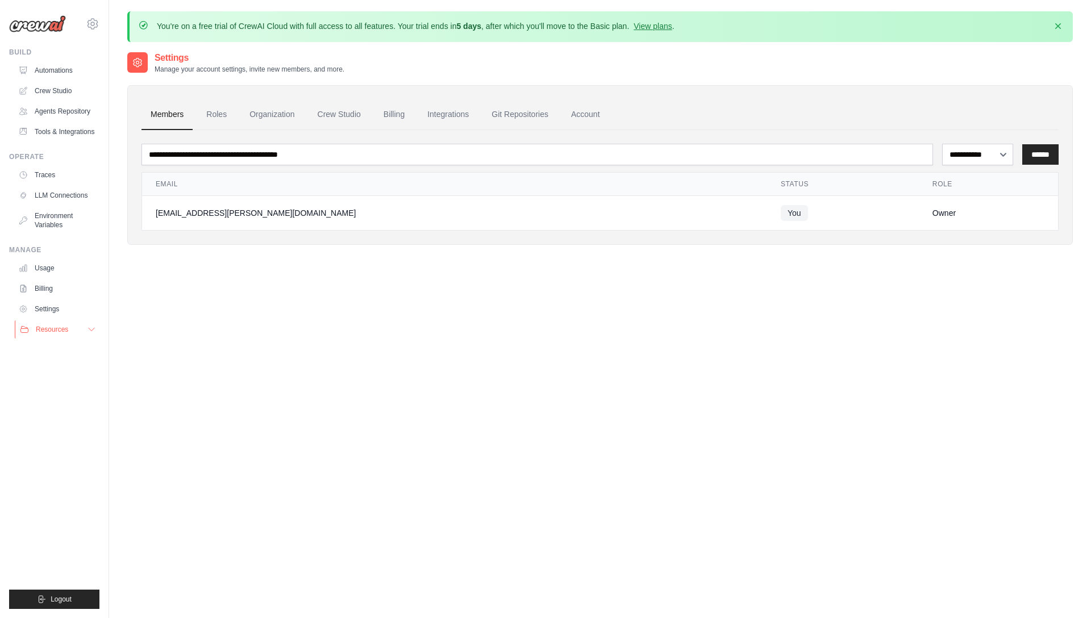
click at [51, 334] on span "Resources" at bounding box center [52, 329] width 32 height 9
click at [49, 137] on link "Tools & Integrations" at bounding box center [58, 132] width 86 height 18
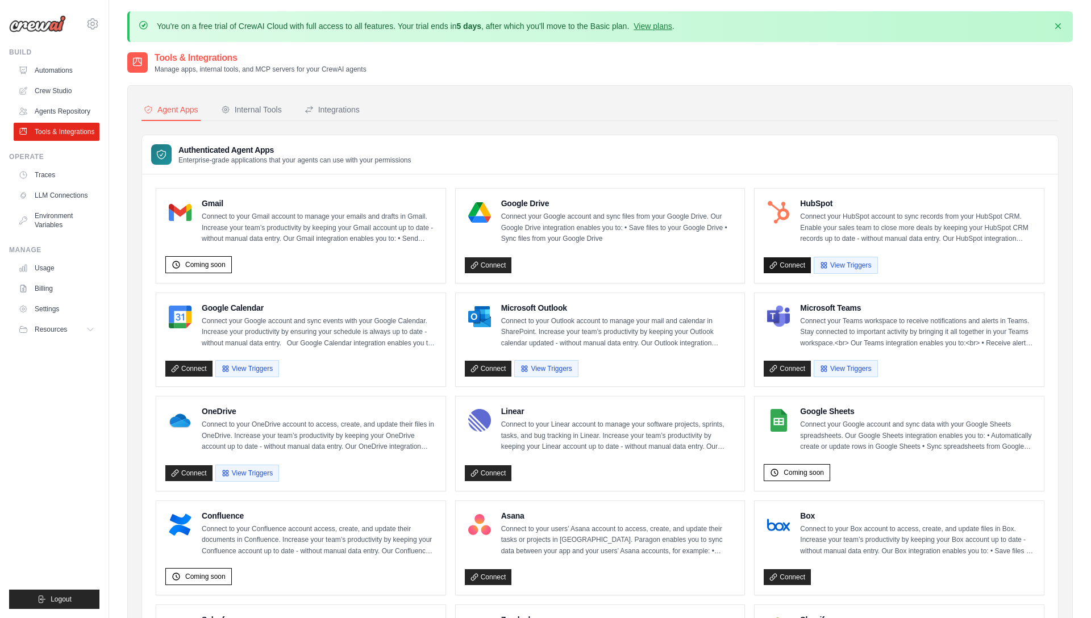
click at [777, 260] on link "Connect" at bounding box center [786, 265] width 47 height 16
click at [273, 107] on div "Internal Tools" at bounding box center [251, 109] width 61 height 11
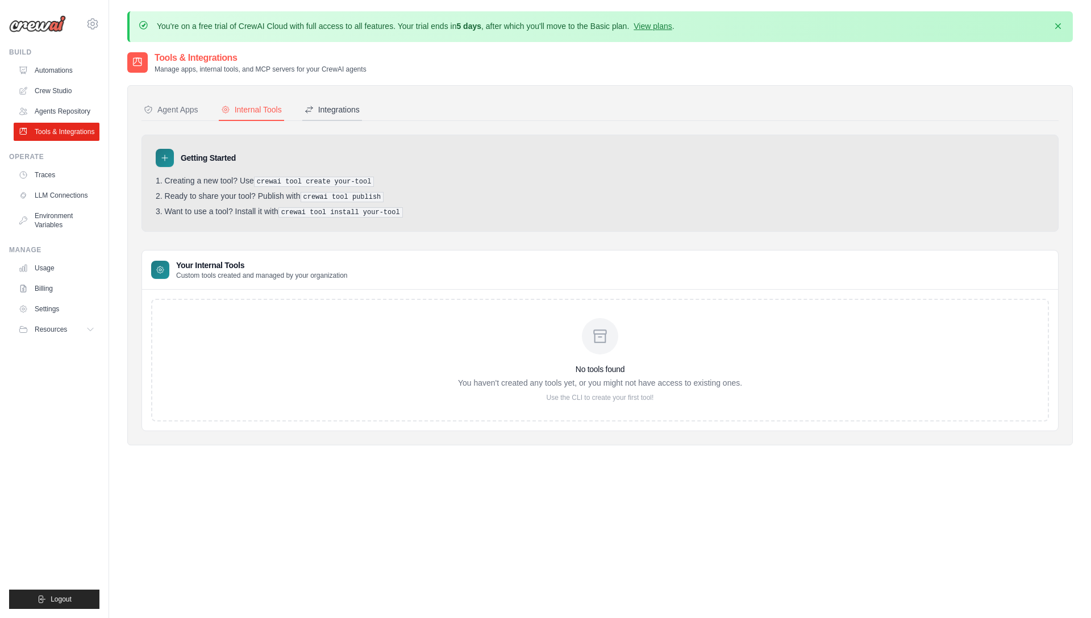
click at [354, 107] on div "Integrations" at bounding box center [331, 109] width 55 height 11
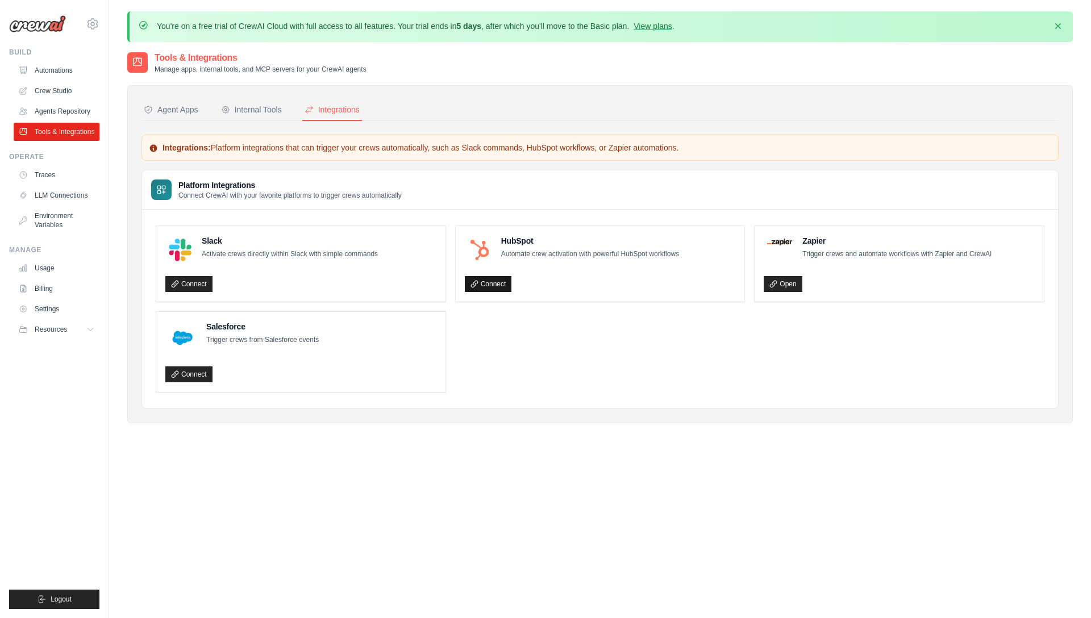
click at [500, 282] on link "Connect" at bounding box center [488, 284] width 47 height 16
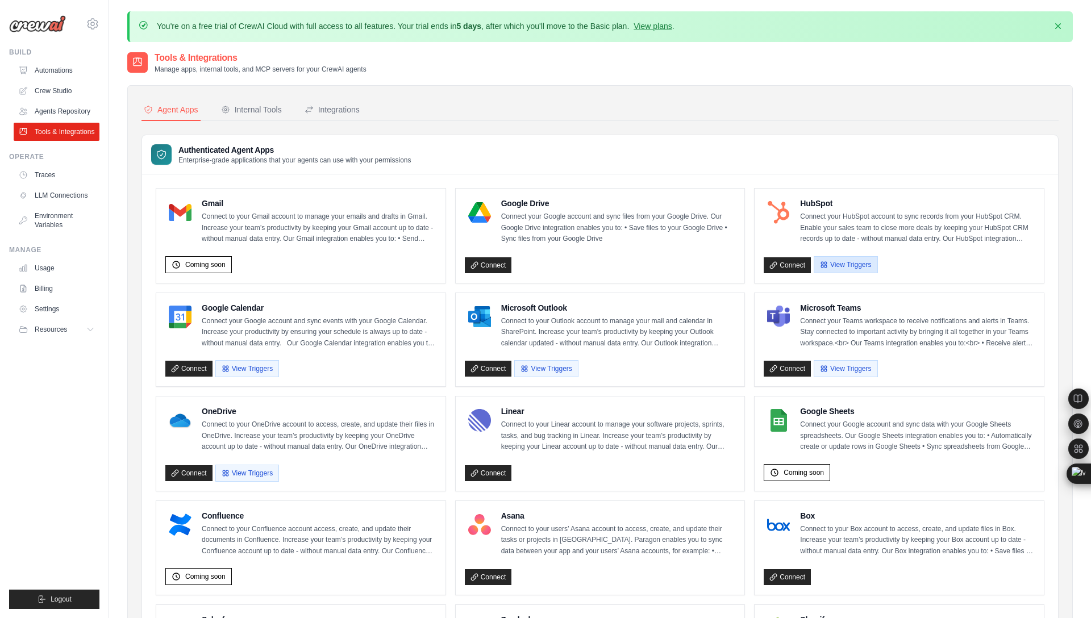
click at [857, 266] on button "View Triggers" at bounding box center [845, 264] width 64 height 17
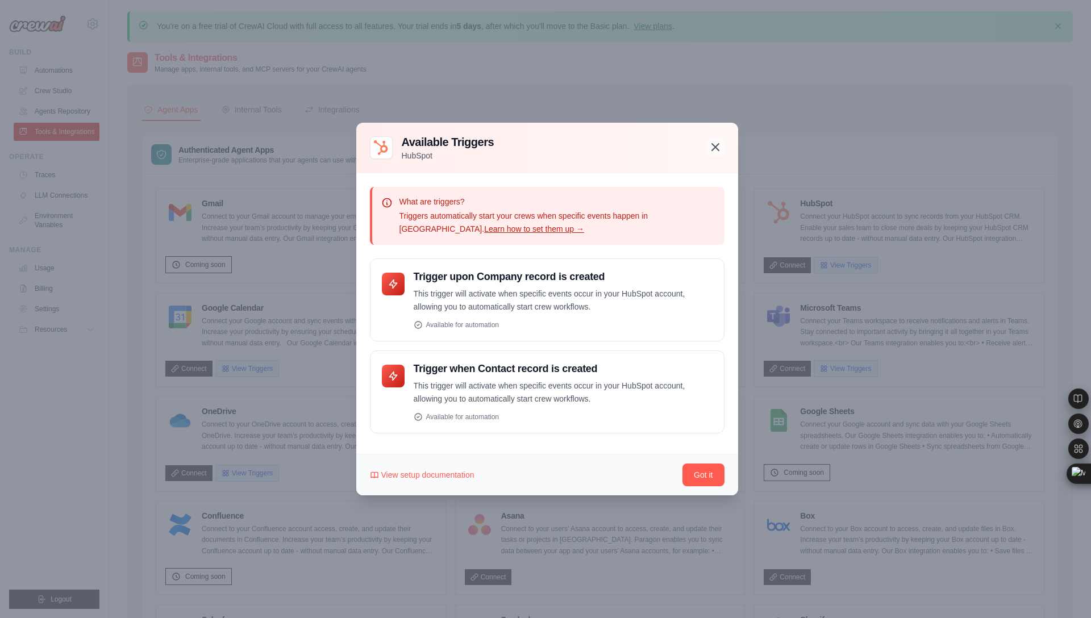
click at [715, 146] on icon "button" at bounding box center [715, 147] width 7 height 7
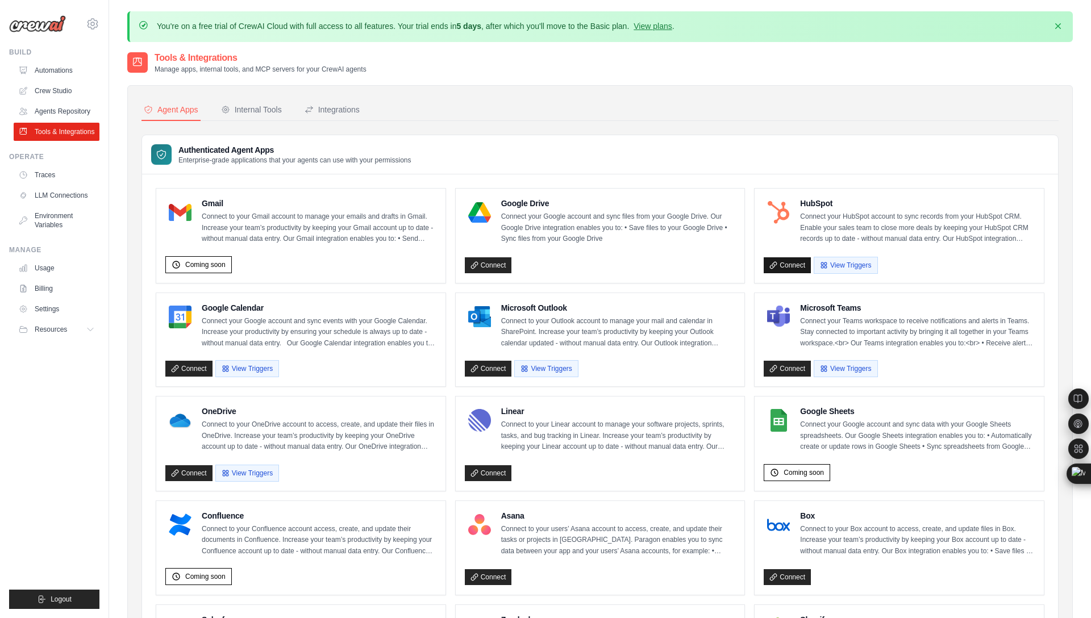
click at [780, 260] on link "Connect" at bounding box center [786, 265] width 47 height 16
click at [782, 264] on link "Connect" at bounding box center [786, 265] width 47 height 16
click at [325, 105] on div "Integrations" at bounding box center [331, 109] width 55 height 11
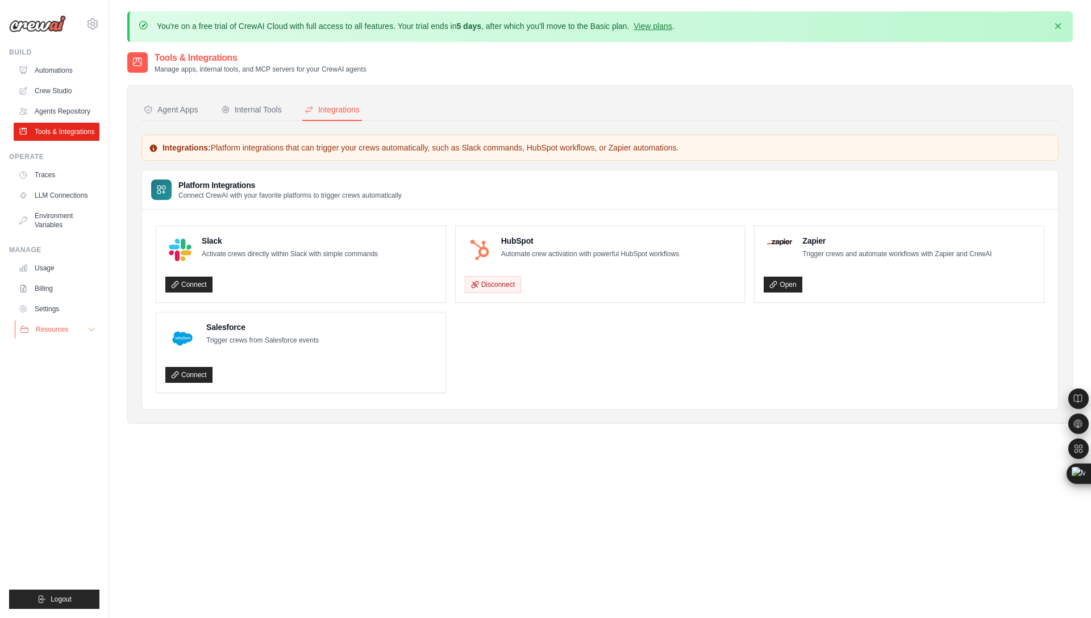
scroll to position [62, 0]
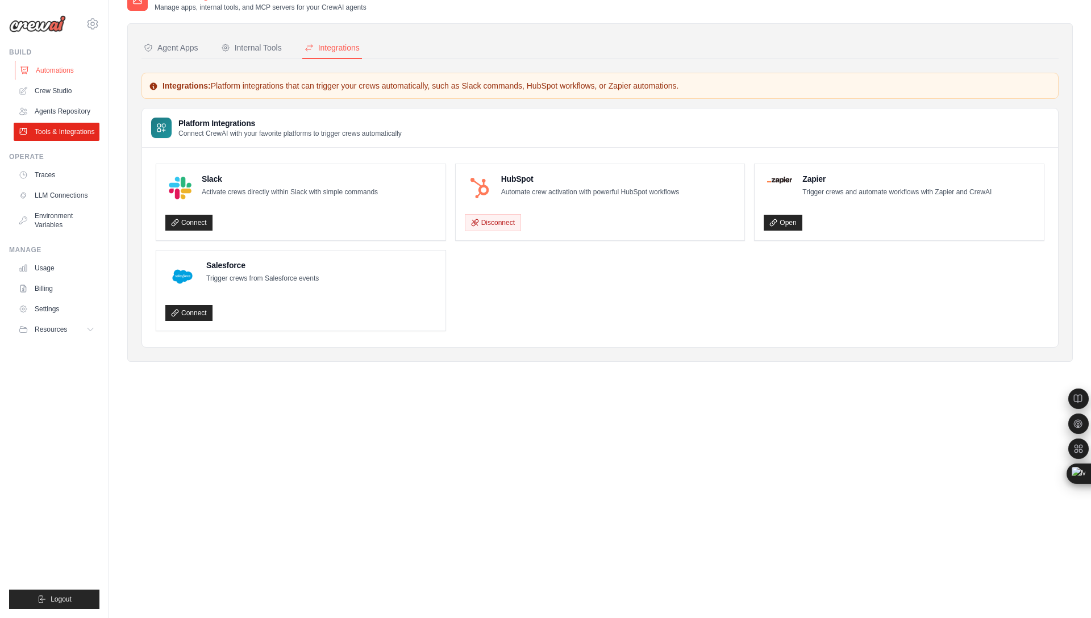
click at [47, 76] on link "Automations" at bounding box center [58, 70] width 86 height 18
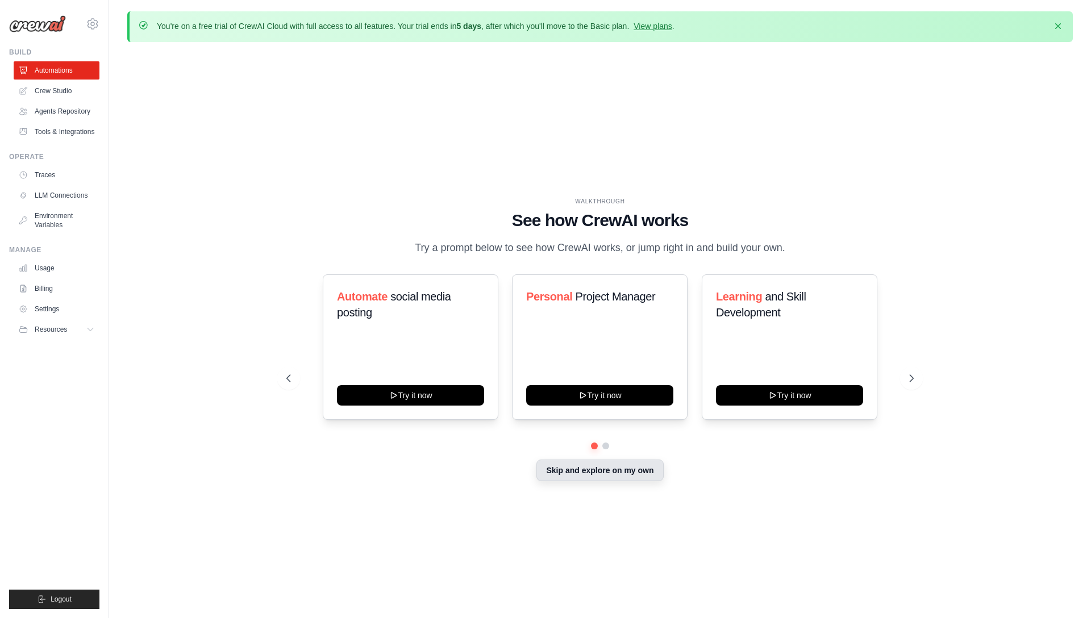
click at [620, 479] on button "Skip and explore on my own" at bounding box center [599, 471] width 127 height 22
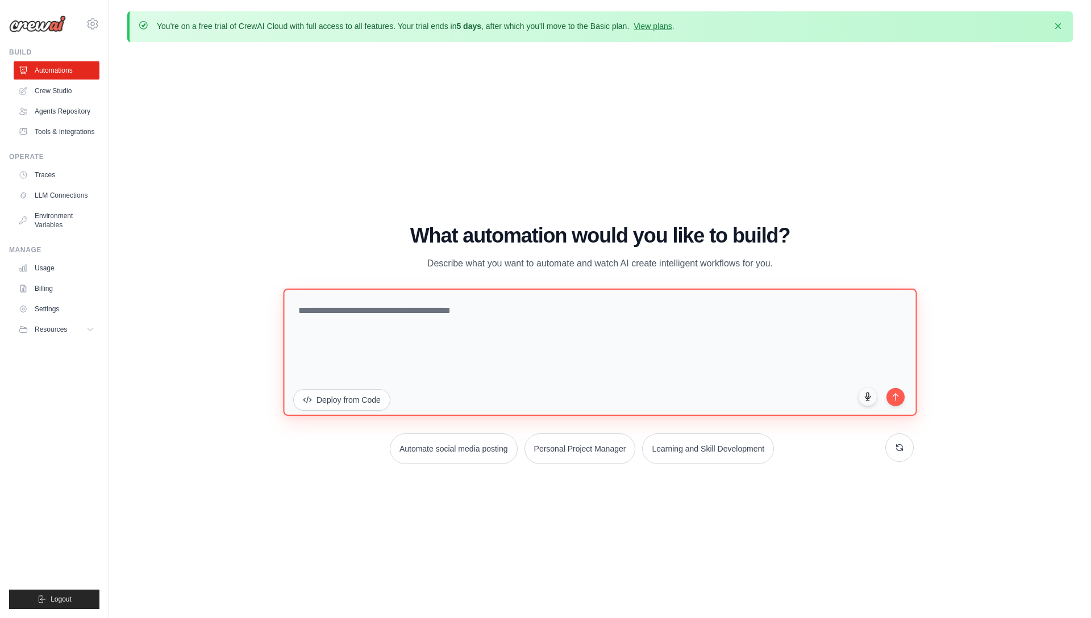
click at [449, 308] on textarea at bounding box center [599, 352] width 633 height 127
click at [298, 310] on textarea "**********" at bounding box center [599, 352] width 633 height 127
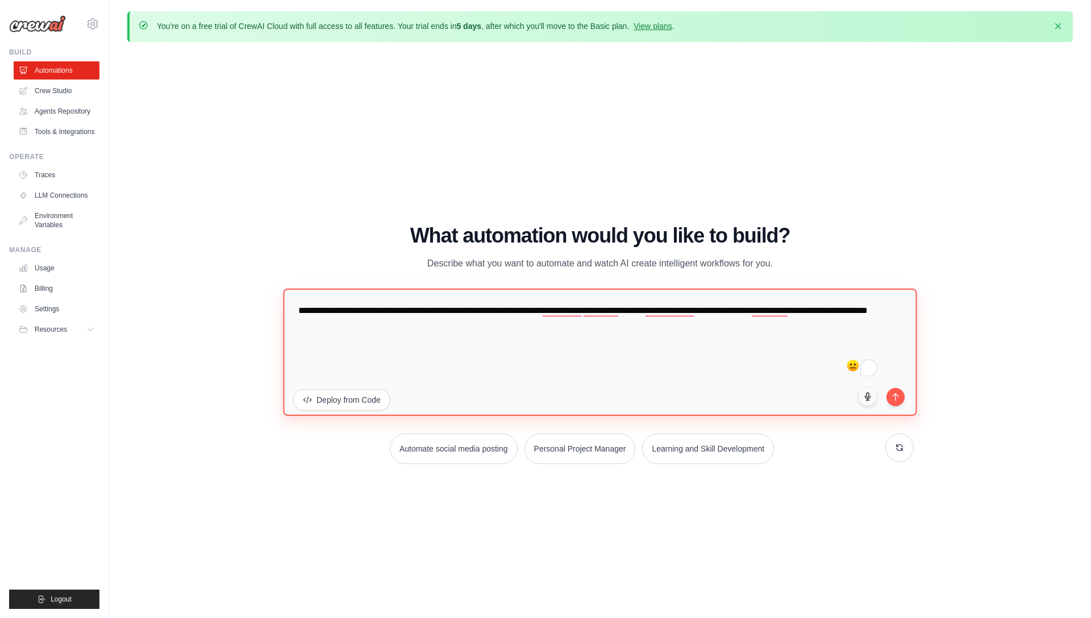
click at [458, 328] on textarea "**********" at bounding box center [599, 352] width 633 height 127
type textarea "**********"
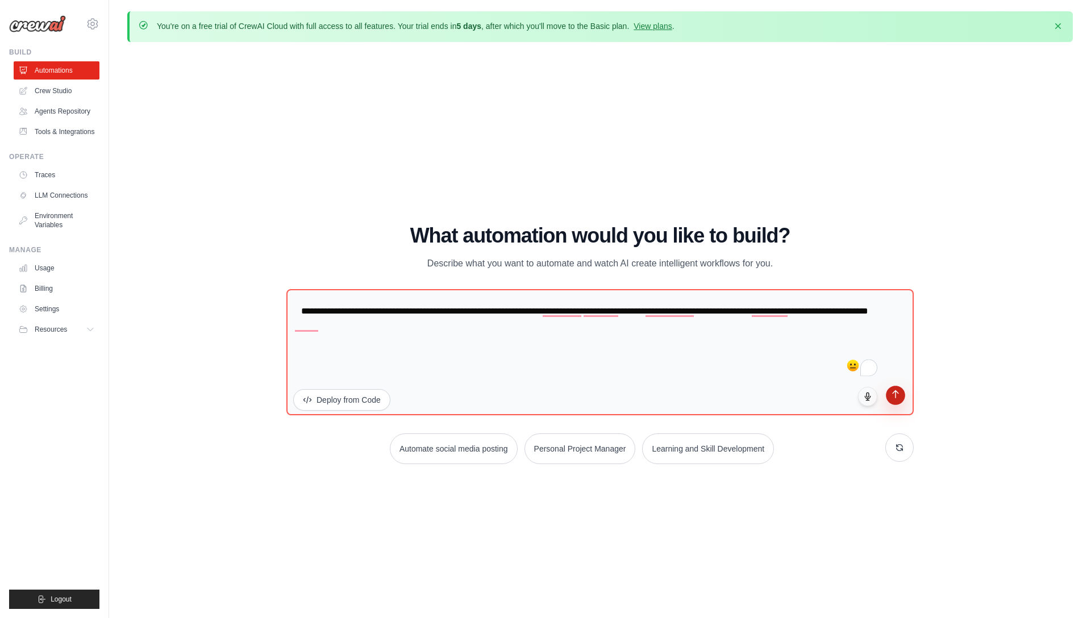
click at [898, 399] on button "submit" at bounding box center [895, 395] width 19 height 19
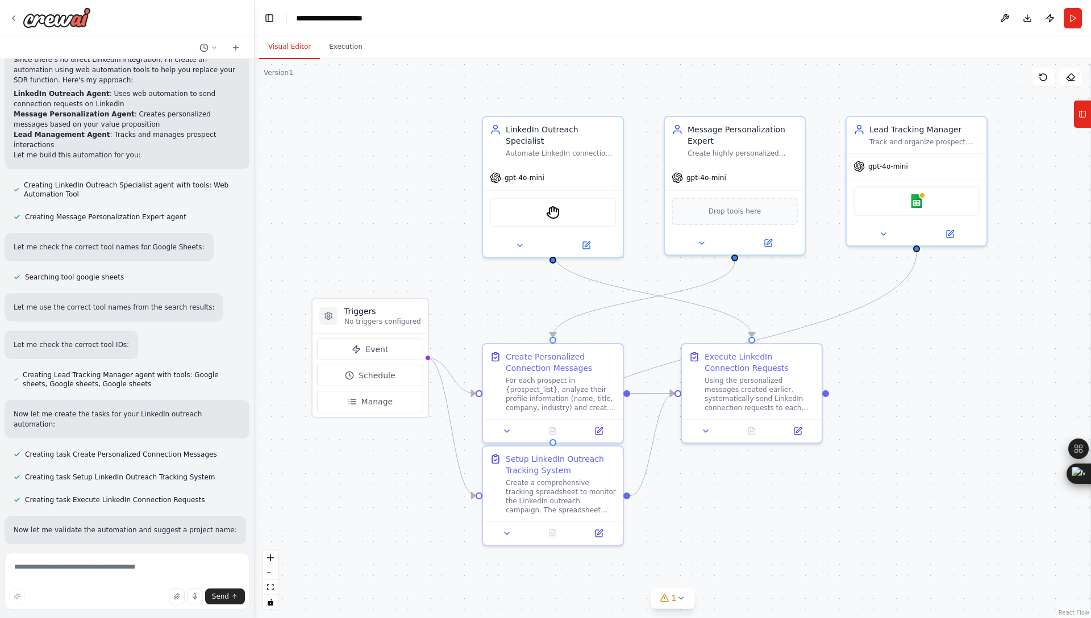
scroll to position [778, 0]
